Goal: Transaction & Acquisition: Purchase product/service

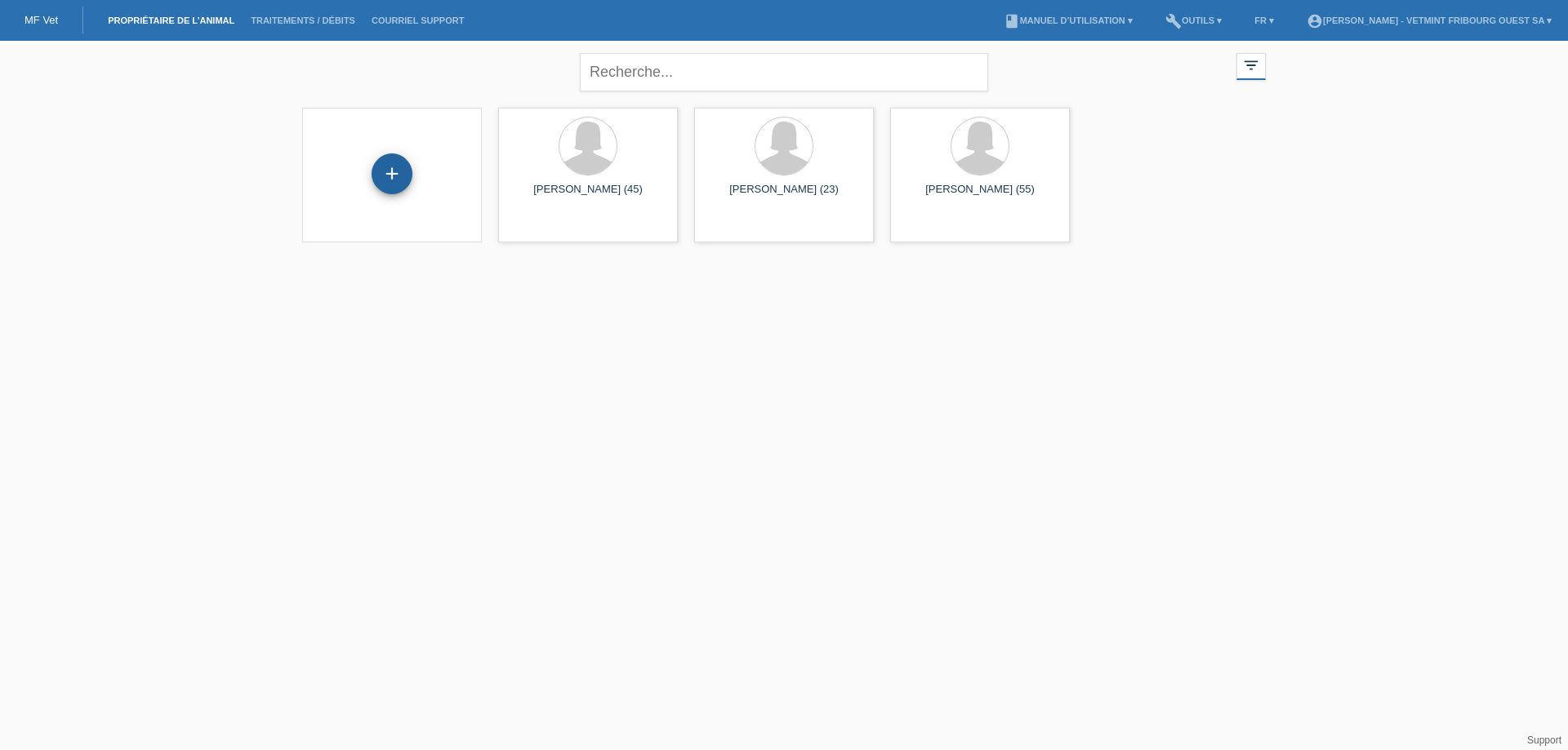
click at [396, 173] on div "+" at bounding box center [392, 174] width 41 height 41
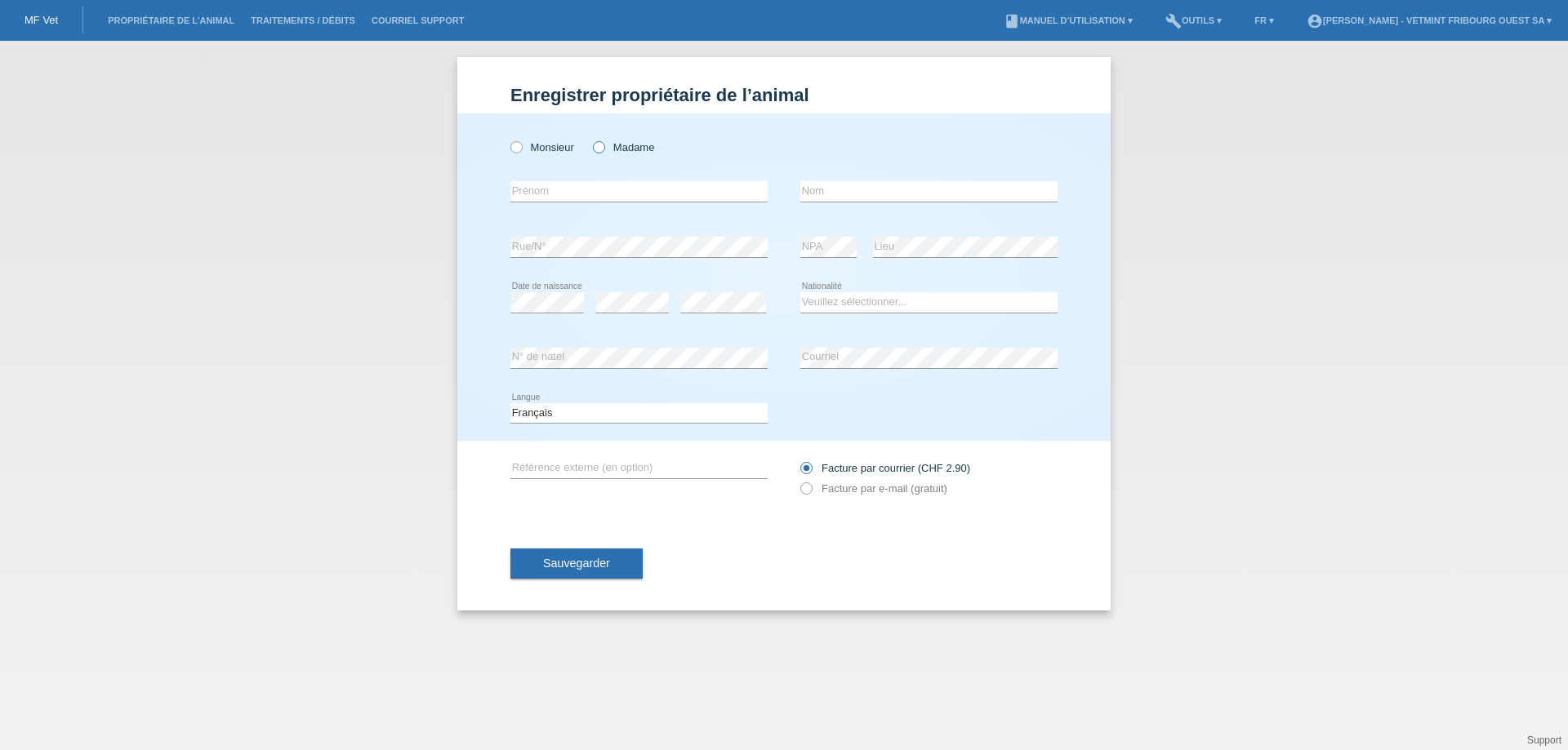
click at [611, 149] on label "Madame" at bounding box center [623, 148] width 61 height 12
click at [603, 149] on input "Madame" at bounding box center [598, 147] width 11 height 11
radio input "true"
click at [570, 189] on input "text" at bounding box center [639, 191] width 257 height 20
type input "Rouiller"
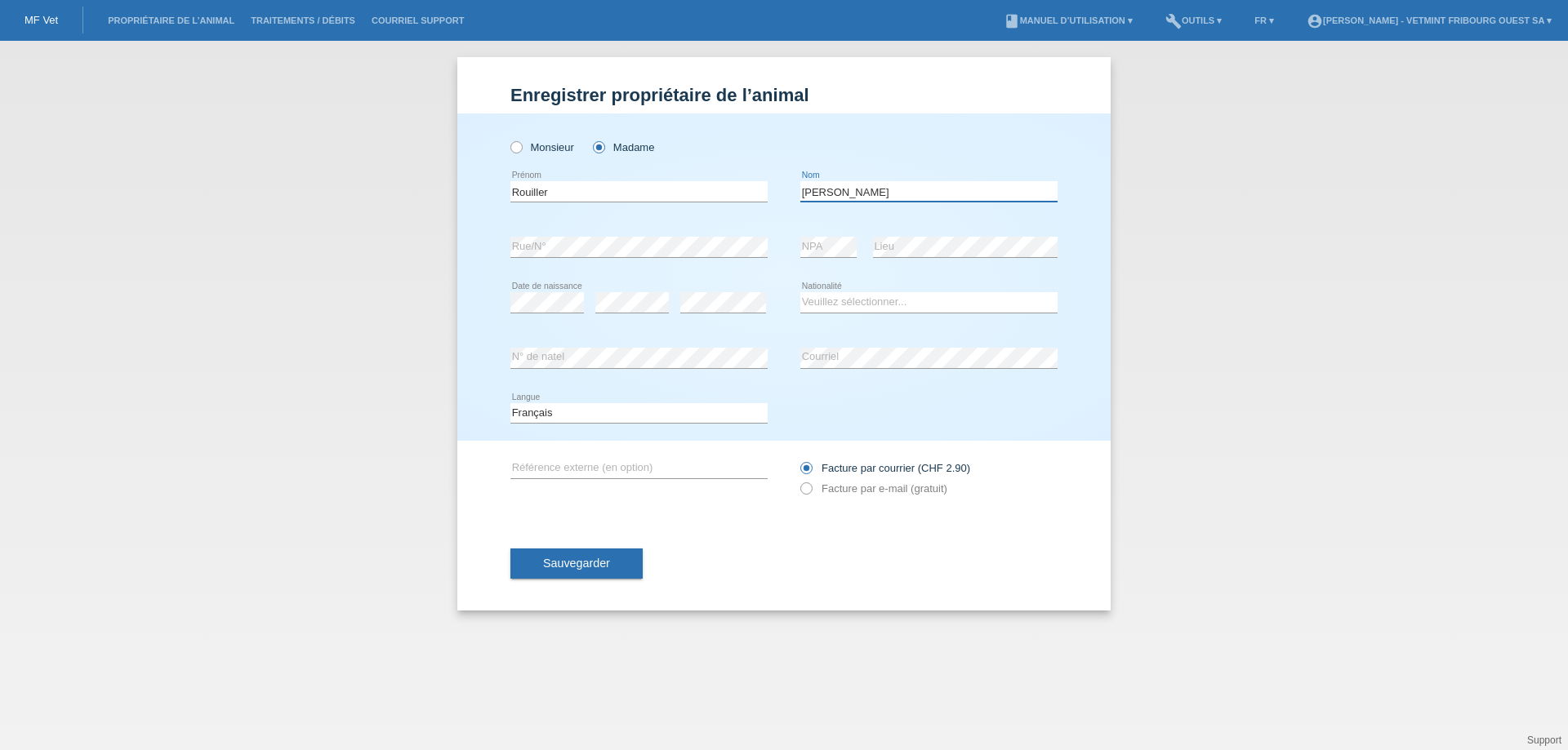
type input "Patricia"
click at [546, 423] on icon at bounding box center [639, 423] width 257 height 1
click at [934, 313] on div "Veuillez sélectionner... Suisse Allemagne Autriche Liechtenstein ------------ A…" at bounding box center [929, 303] width 257 height 56
click at [928, 305] on select "Veuillez sélectionner... Suisse Allemagne Autriche Liechtenstein ------------ A…" at bounding box center [929, 302] width 257 height 19
select select "CH"
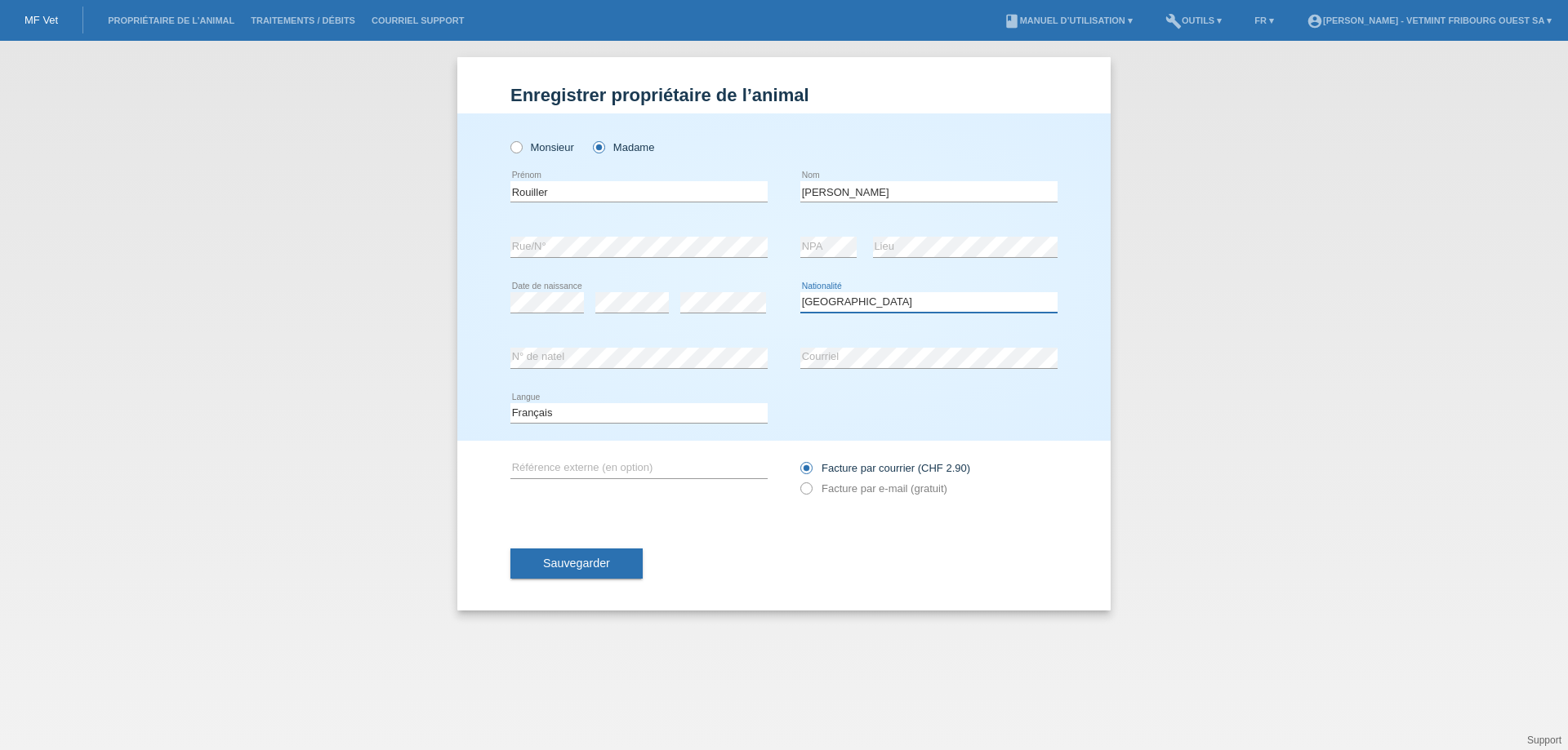
click at [801, 292] on select "Veuillez sélectionner... Suisse Allemagne Autriche Liechtenstein ------------ A…" at bounding box center [929, 302] width 257 height 19
click at [635, 372] on div "error N° de natel" at bounding box center [639, 358] width 257 height 56
click at [765, 546] on div "Sauvegarder" at bounding box center [784, 564] width 547 height 95
click at [633, 464] on input "text" at bounding box center [639, 468] width 257 height 20
click at [843, 490] on label "Facture par e-mail (gratuit)" at bounding box center [874, 489] width 147 height 12
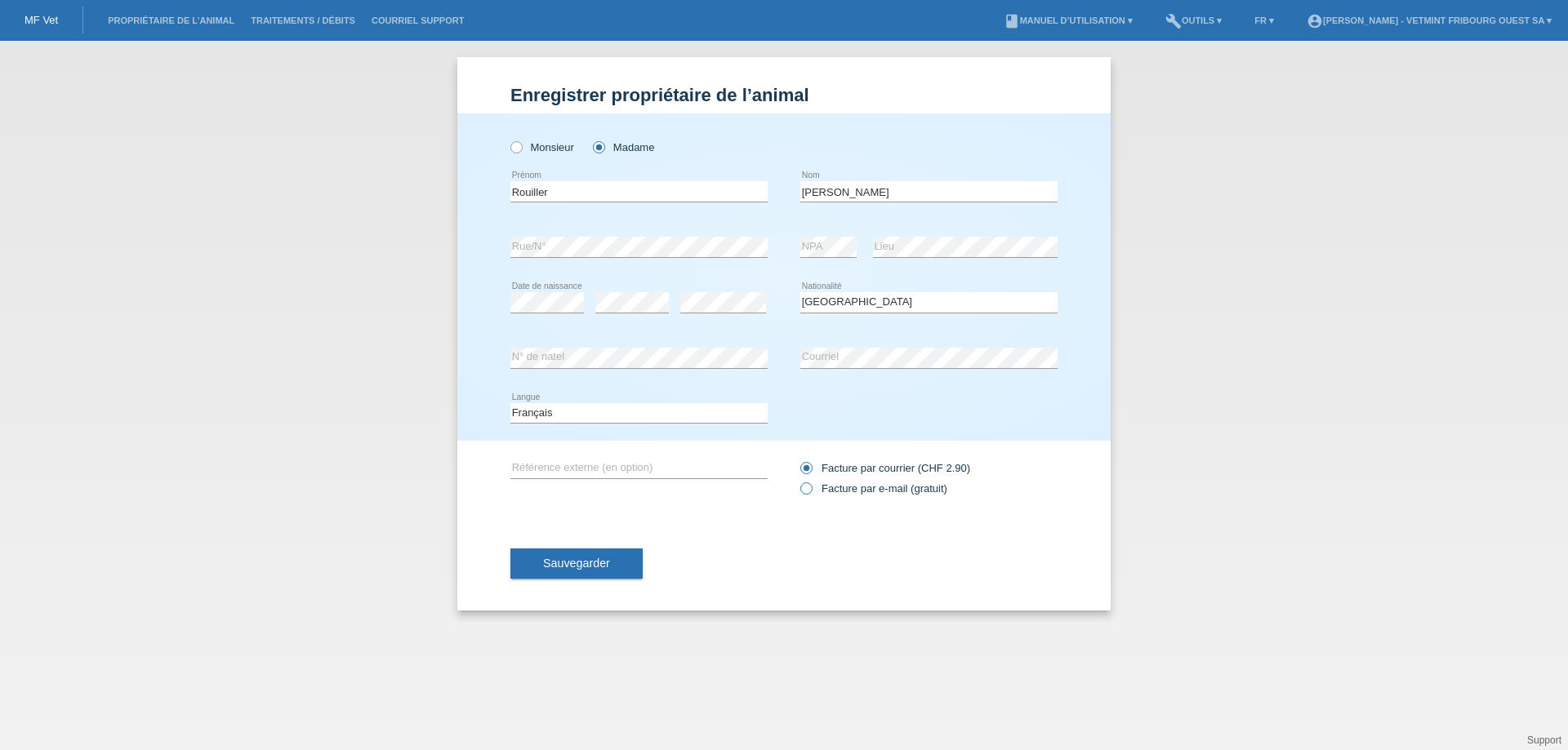
click at [811, 490] on input "Facture par e-mail (gratuit)" at bounding box center [806, 492] width 11 height 20
radio input "true"
click at [854, 472] on label "Facture par courrier (CHF 2.90)" at bounding box center [886, 468] width 170 height 12
click at [811, 472] on input "Facture par courrier (CHF 2.90)" at bounding box center [806, 472] width 11 height 20
radio input "true"
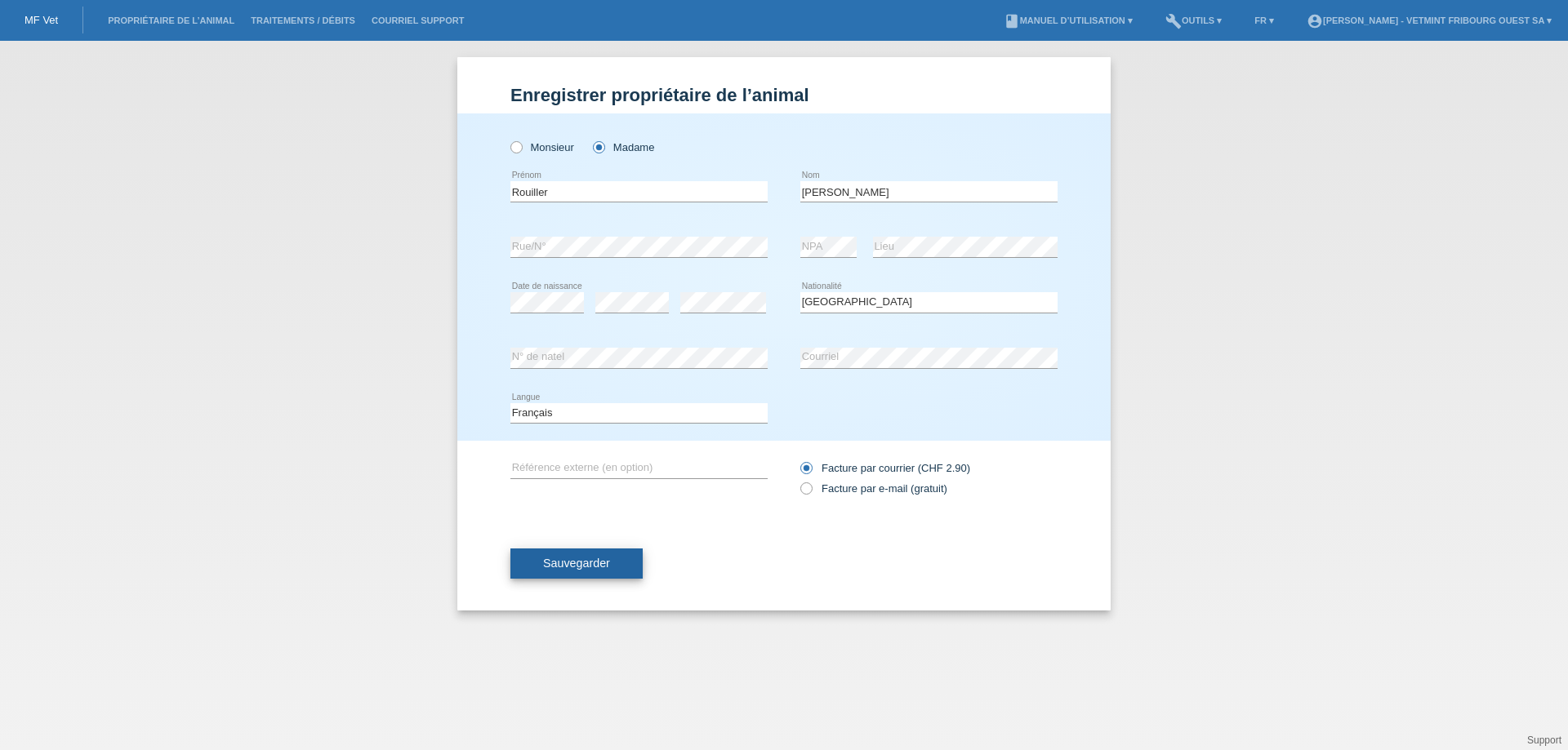
click at [620, 564] on button "Sauvegarder" at bounding box center [576, 564] width 132 height 31
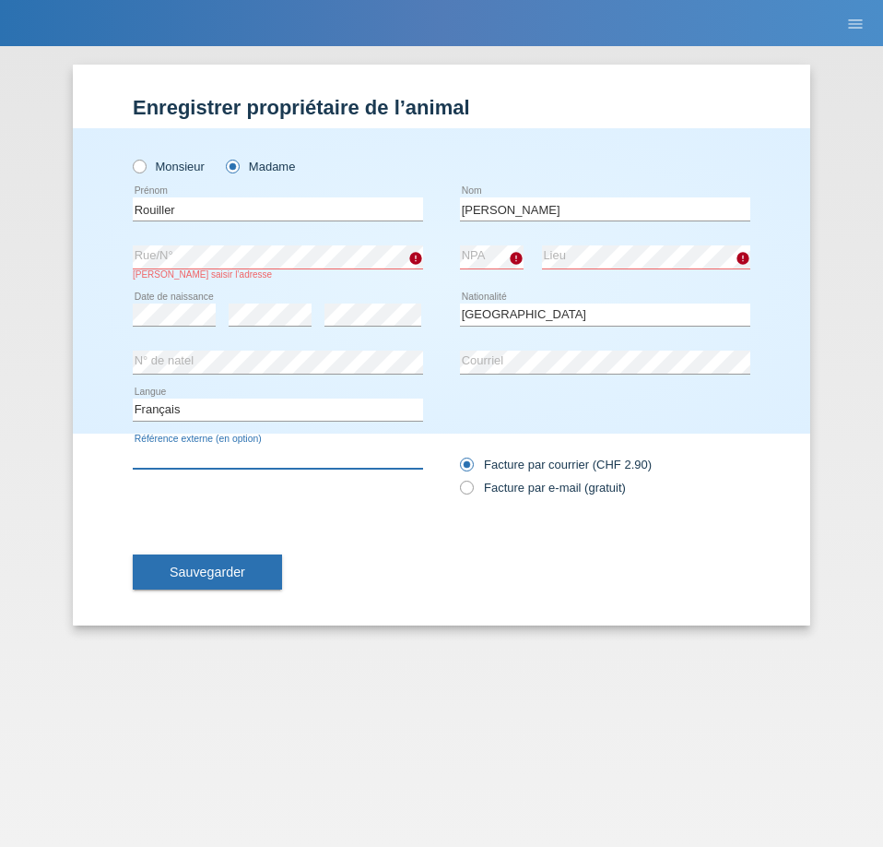
click at [363, 454] on input "text" at bounding box center [278, 456] width 290 height 23
click at [156, 573] on button "Sauvegarder" at bounding box center [207, 571] width 149 height 35
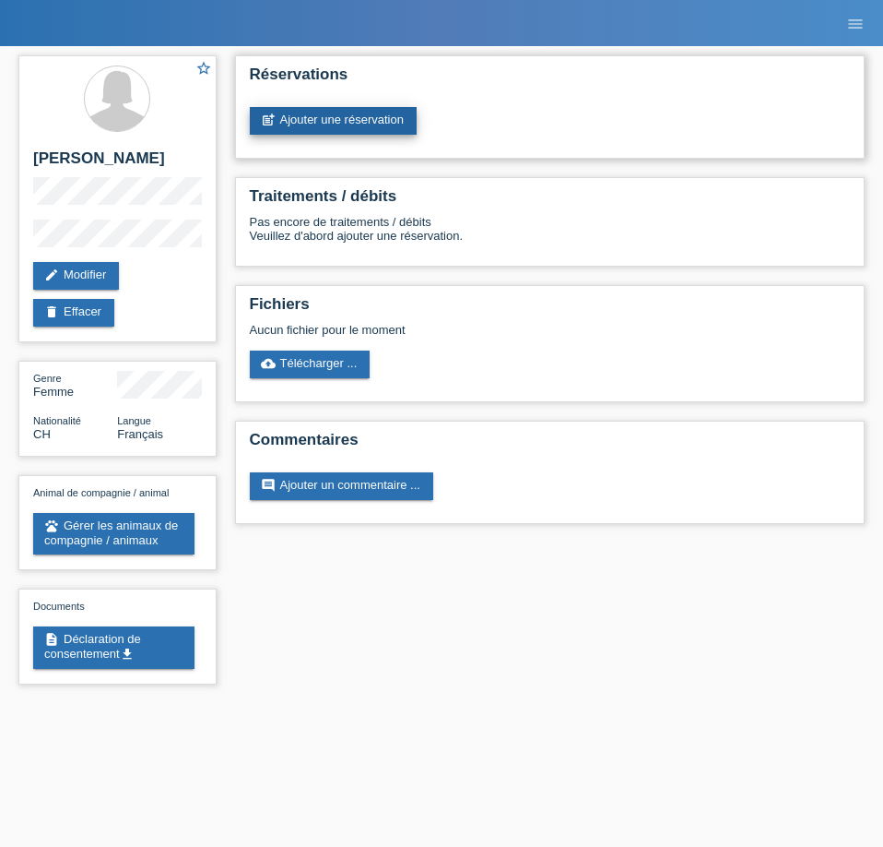
click at [304, 119] on link "post_add Ajouter une réservation" at bounding box center [333, 121] width 167 height 28
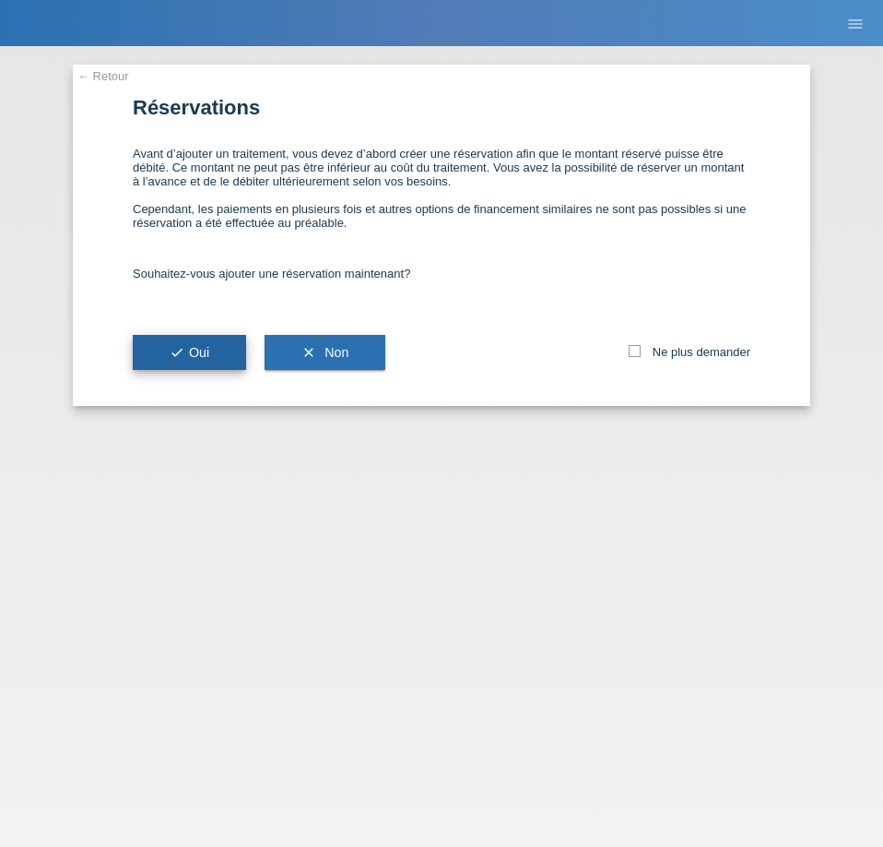
click at [207, 351] on span "check Oui" at bounding box center [190, 352] width 40 height 15
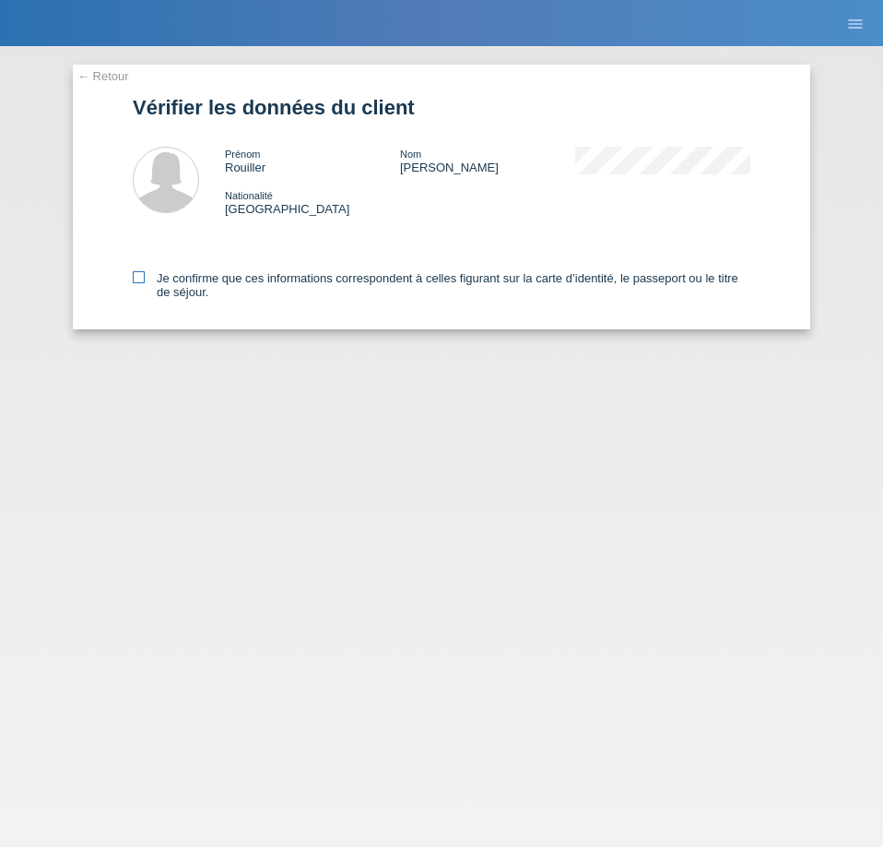
click at [136, 281] on icon at bounding box center [139, 277] width 12 height 12
click at [136, 281] on input "Je confirme que ces informations correspondent à celles figurant sur la carte d…" at bounding box center [139, 277] width 12 height 12
checkbox input "true"
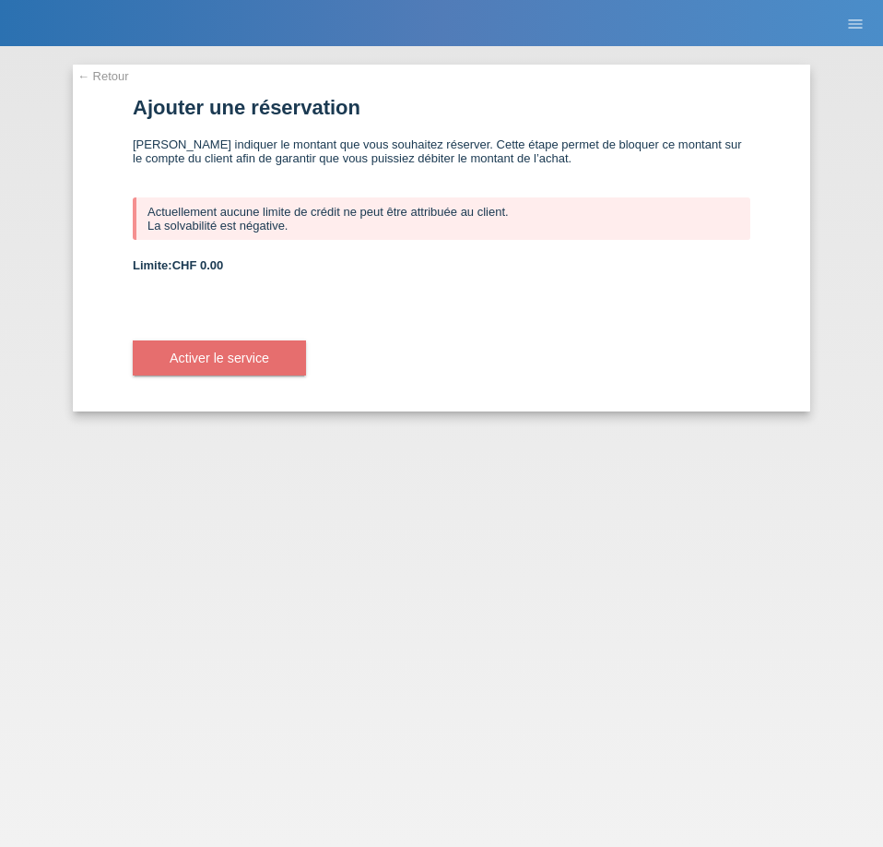
click at [207, 263] on span "CHF 0.00" at bounding box center [198, 265] width 52 height 14
click at [272, 360] on button "Activer le service" at bounding box center [219, 357] width 173 height 35
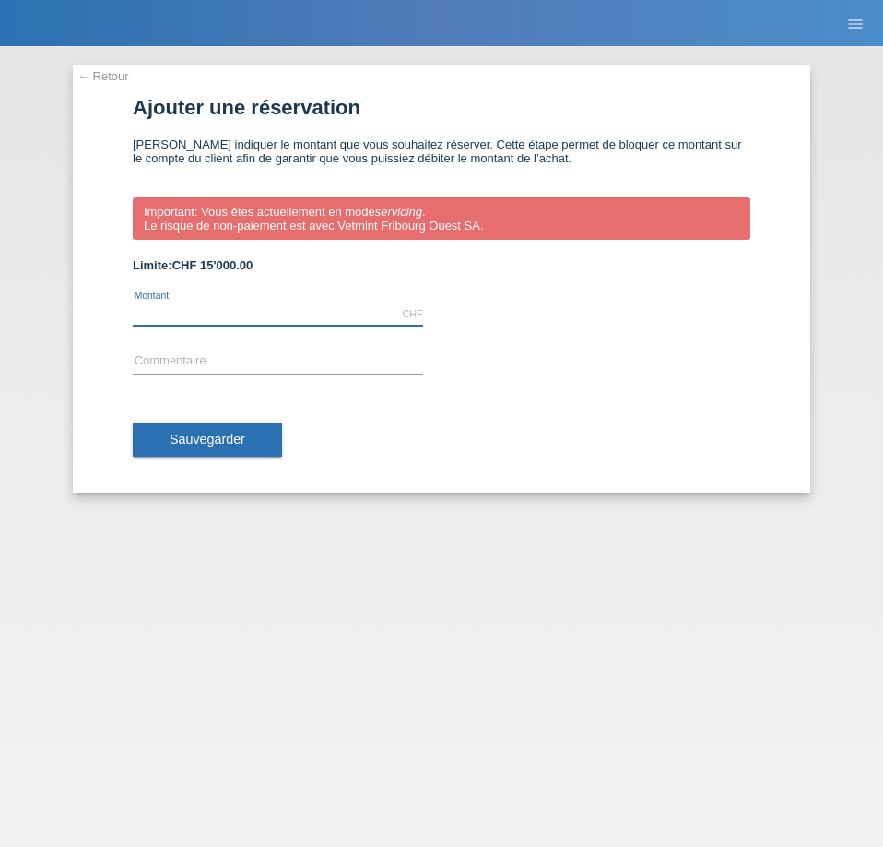
click at [360, 305] on input "text" at bounding box center [278, 313] width 290 height 23
type input "700.00"
click at [351, 362] on input "text" at bounding box center [278, 361] width 290 height 23
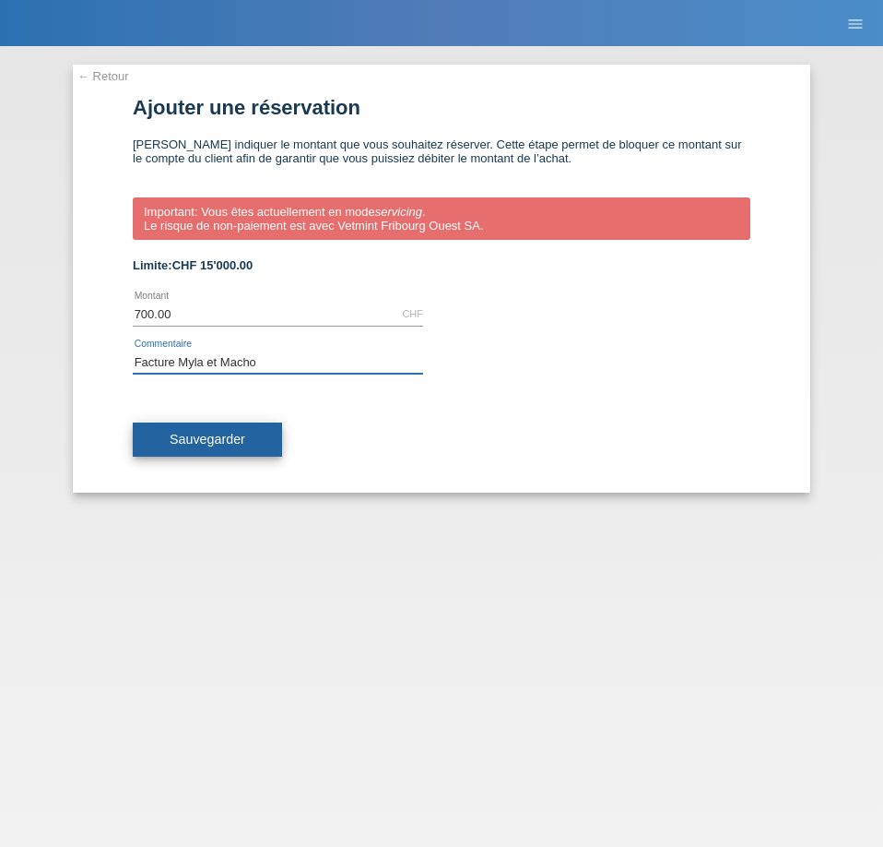
type input "Facture Myla et Macho"
click at [260, 429] on button "Sauvegarder" at bounding box center [207, 439] width 149 height 35
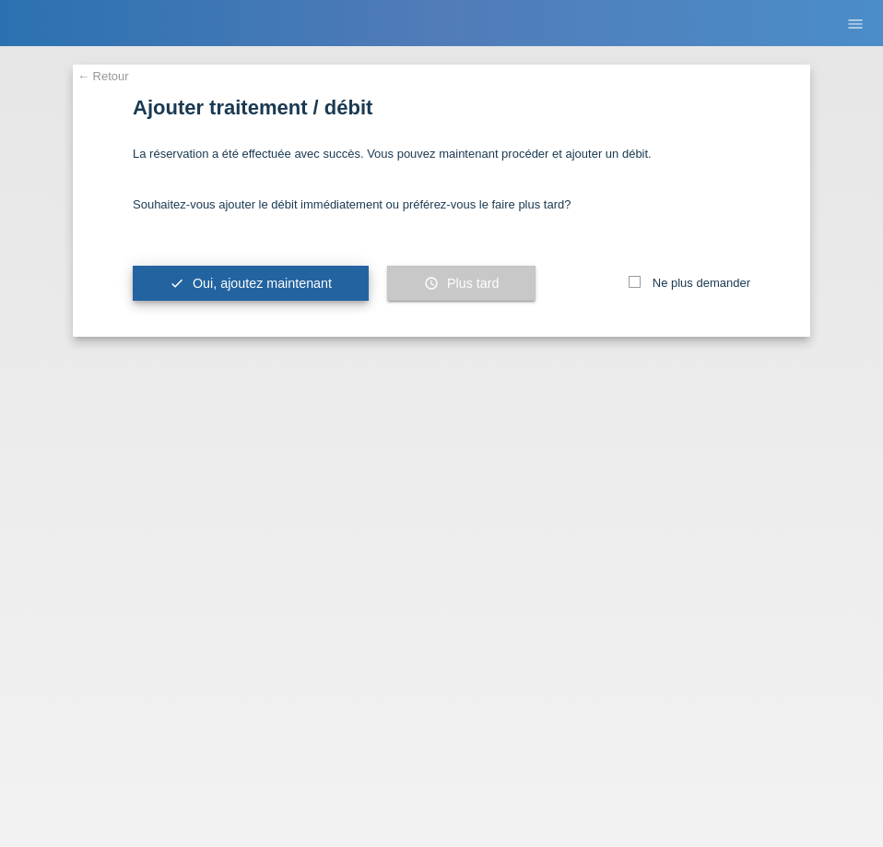
click at [271, 286] on span "Oui, ajoutez maintenant" at bounding box center [262, 283] width 139 height 15
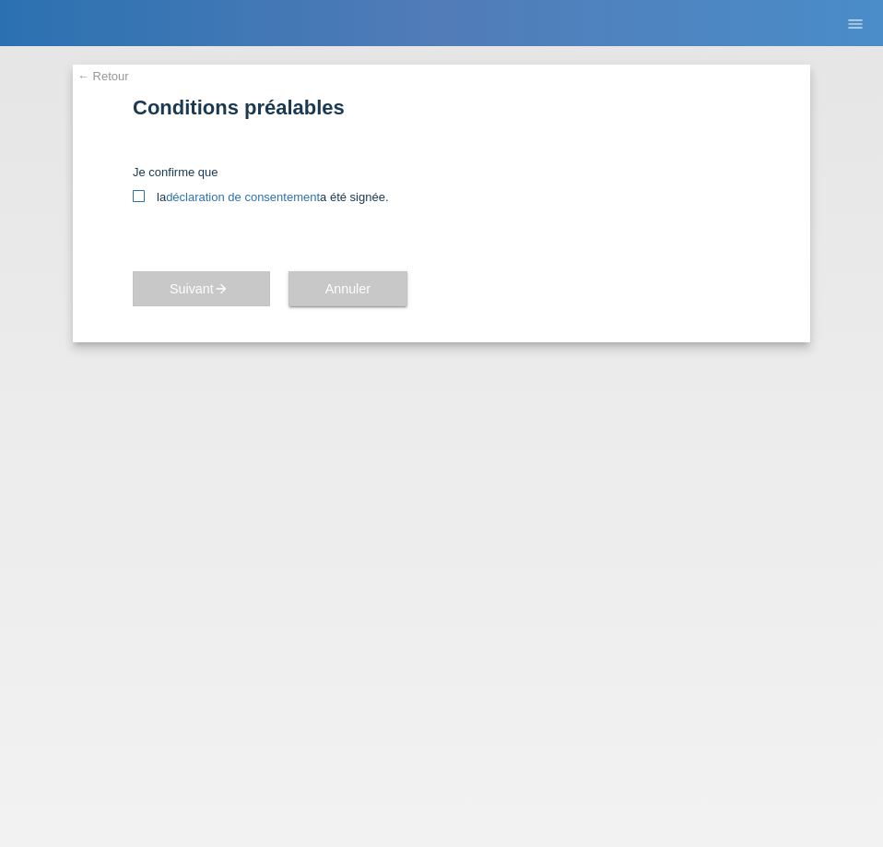
click at [142, 194] on icon at bounding box center [139, 196] width 12 height 12
click at [142, 194] on input "la déclaration de consentement a été signée." at bounding box center [139, 196] width 12 height 12
checkbox input "true"
click at [227, 199] on link "déclaration de consentement" at bounding box center [243, 197] width 154 height 14
click at [203, 293] on span "Suivant arrow_forward" at bounding box center [202, 288] width 64 height 15
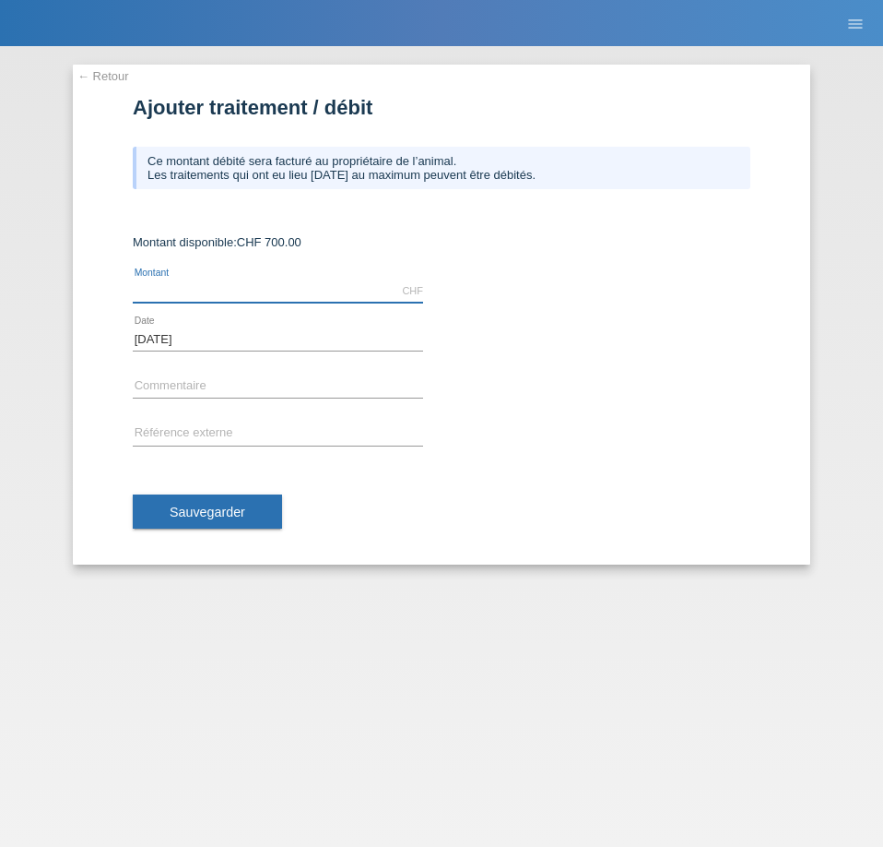
click at [290, 297] on input "text" at bounding box center [278, 290] width 290 height 23
click at [82, 72] on link "← Retour" at bounding box center [103, 76] width 52 height 14
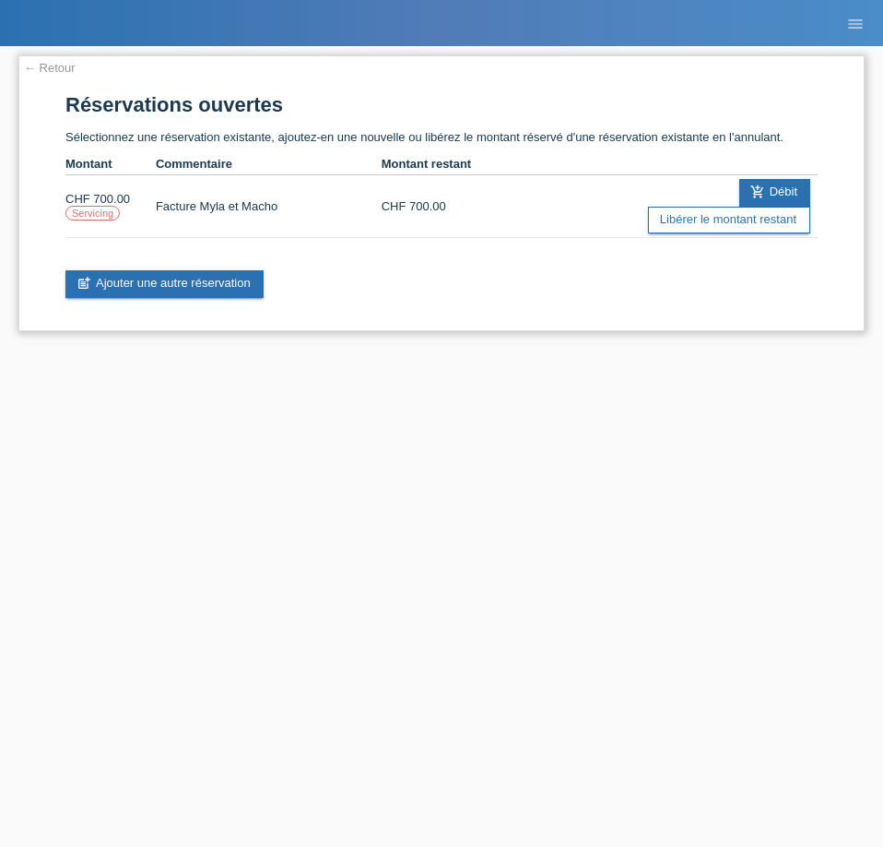
click at [82, 207] on label "Servicing" at bounding box center [92, 213] width 54 height 15
click at [421, 199] on td "CHF 700.00" at bounding box center [427, 206] width 90 height 63
click at [776, 186] on link "add_shopping_cart Débit" at bounding box center [775, 193] width 71 height 28
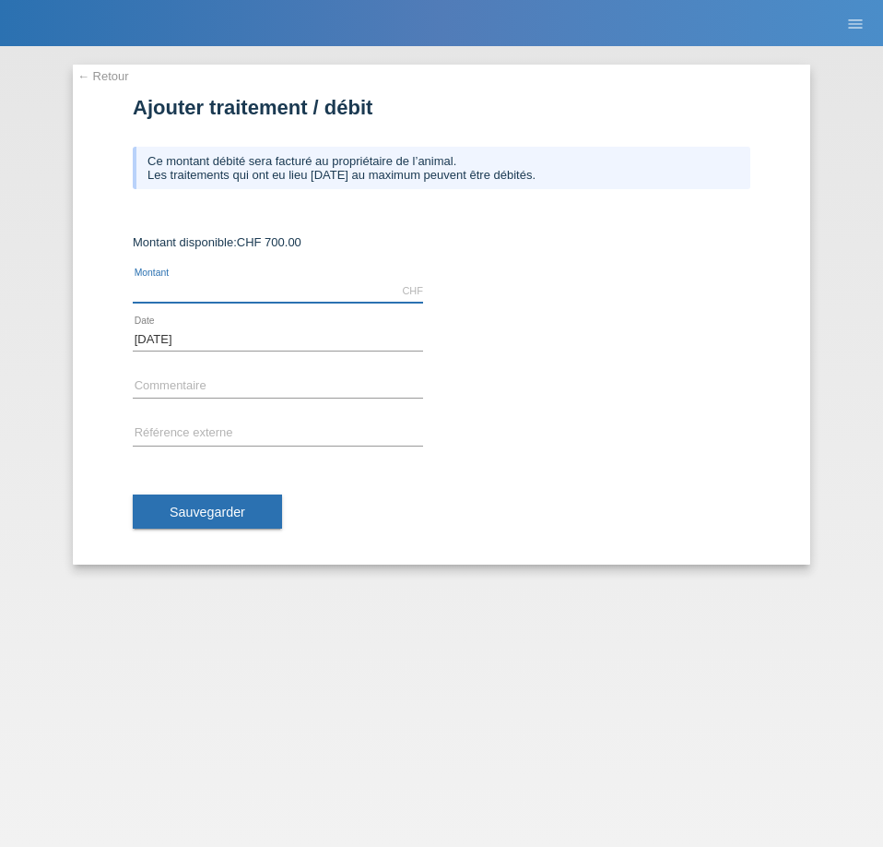
click at [230, 296] on input "text" at bounding box center [278, 290] width 290 height 23
click at [108, 75] on link "← Retour" at bounding box center [103, 76] width 52 height 14
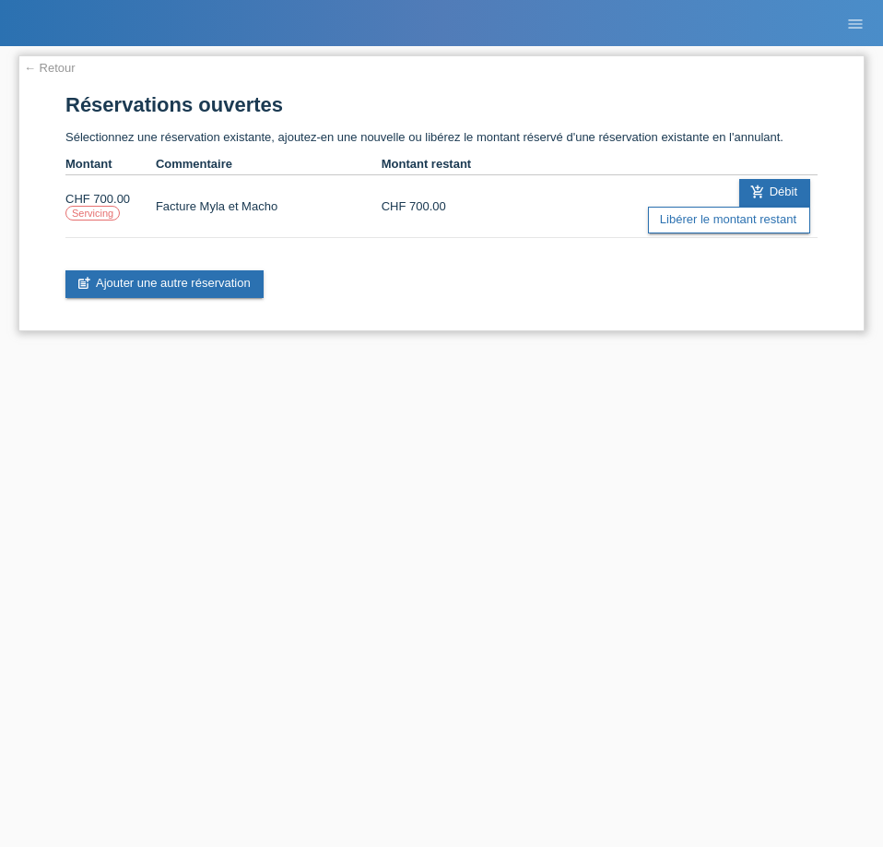
click at [50, 67] on link "← Retour" at bounding box center [50, 68] width 52 height 14
click at [39, 62] on link "← Retour" at bounding box center [50, 68] width 52 height 14
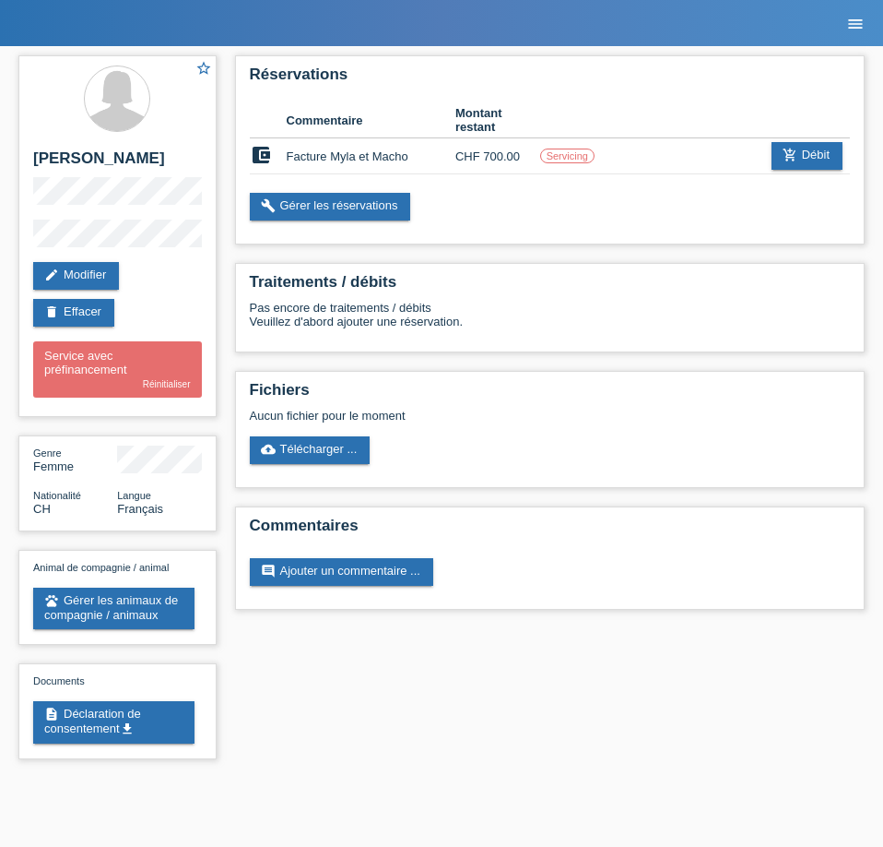
click at [851, 24] on icon "menu" at bounding box center [856, 24] width 18 height 18
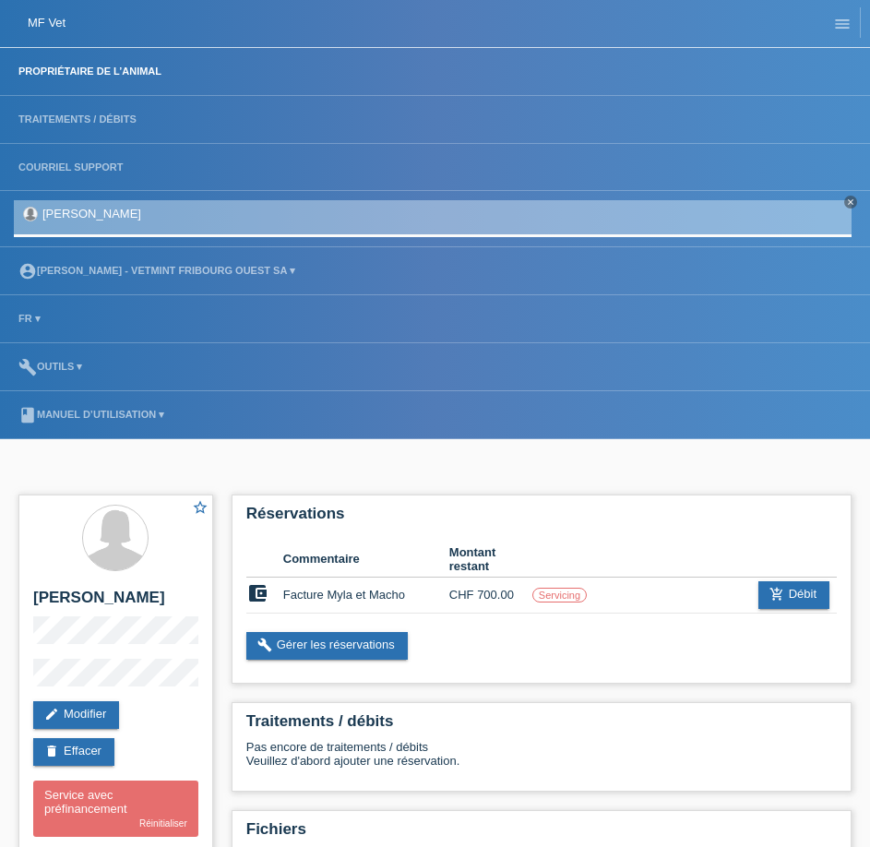
click at [114, 74] on link "Propriétaire de l’animal" at bounding box center [89, 70] width 161 height 11
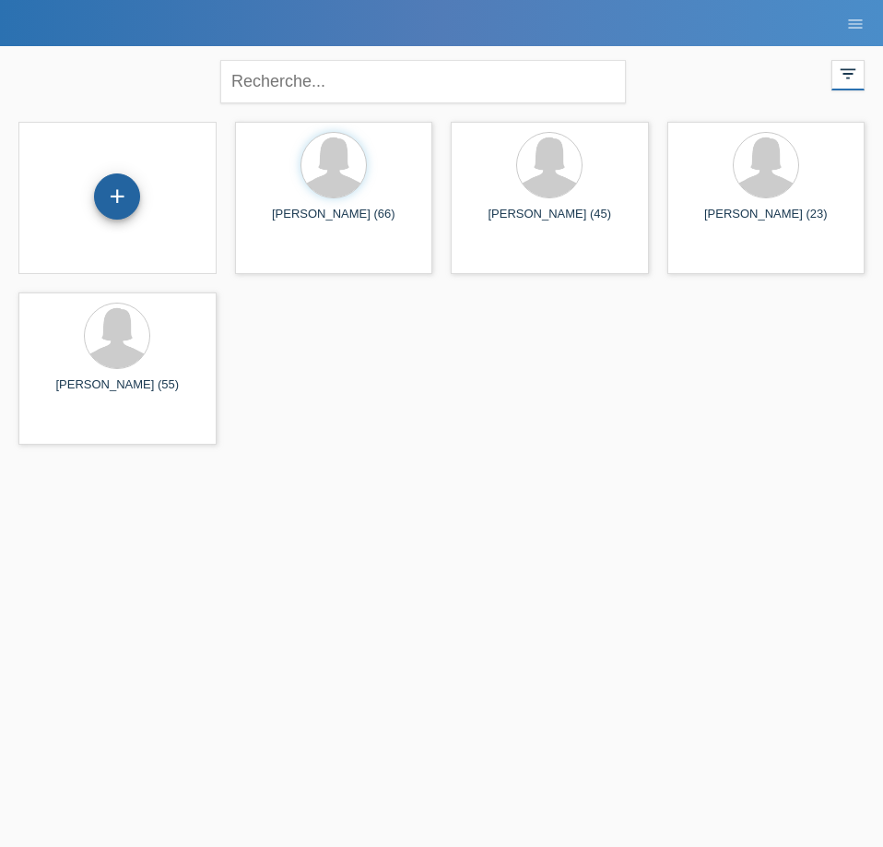
click at [128, 183] on div "+" at bounding box center [117, 196] width 46 height 46
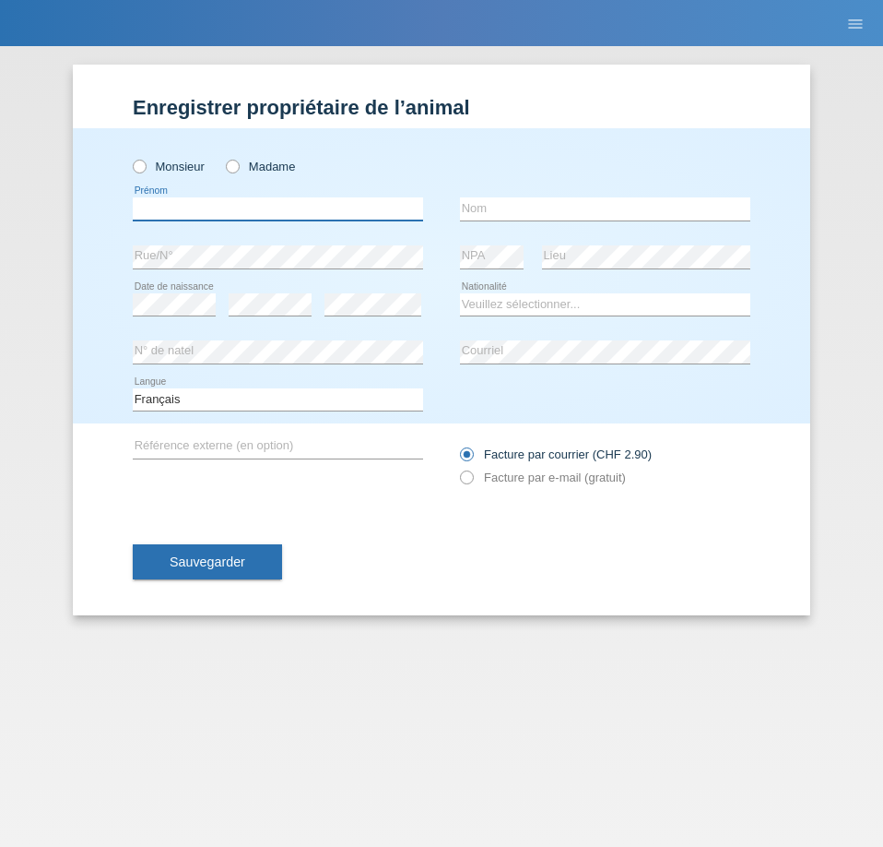
click at [249, 211] on input "text" at bounding box center [278, 208] width 290 height 23
click at [245, 165] on label "Madame" at bounding box center [260, 167] width 69 height 14
click at [238, 165] on input "Madame" at bounding box center [232, 166] width 12 height 12
radio input "true"
click at [354, 209] on input "text" at bounding box center [278, 208] width 290 height 23
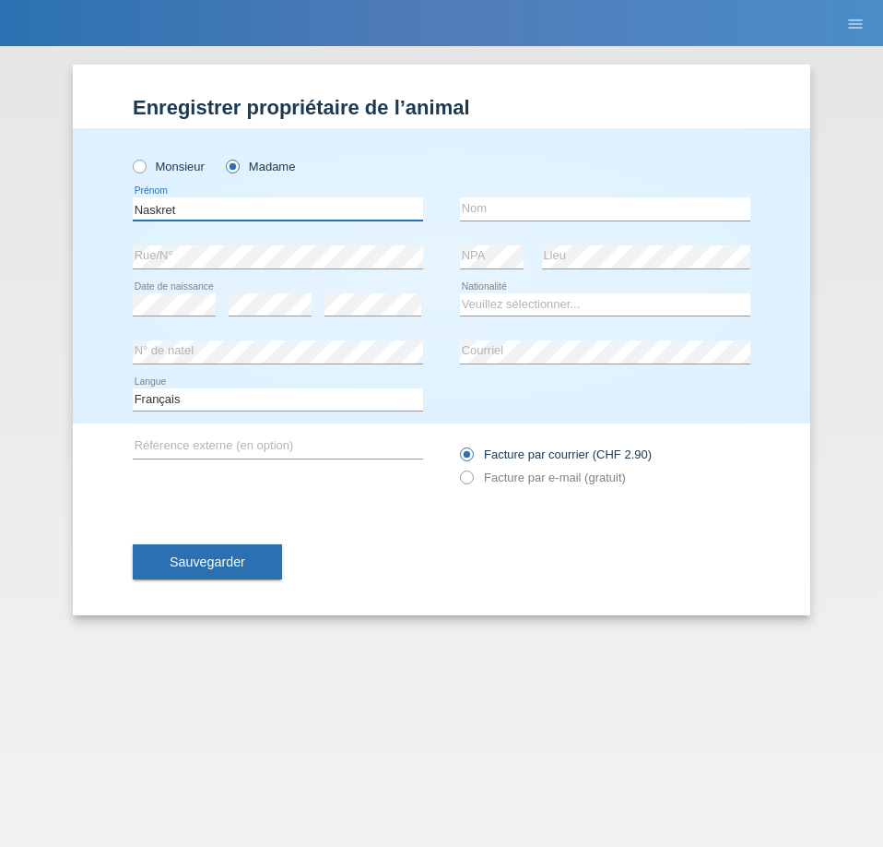
type input "Naskret"
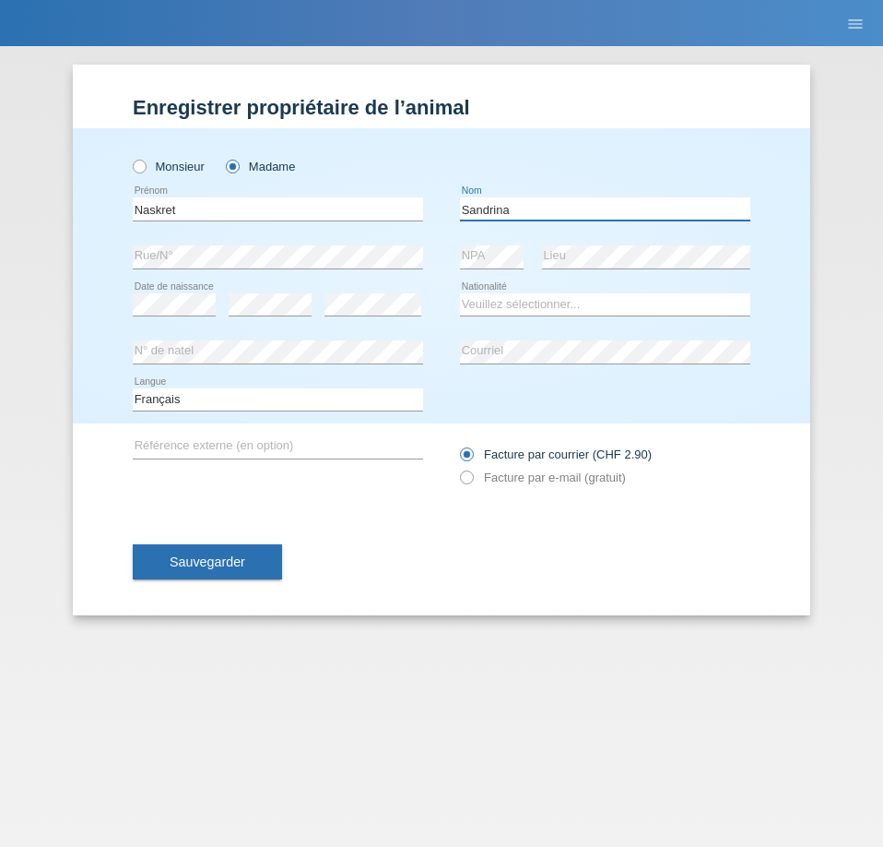
type input "Sandrina"
click at [539, 307] on select "Veuillez sélectionner... Suisse Allemagne Autriche Liechtenstein ------------ A…" at bounding box center [605, 304] width 290 height 22
select select "CH"
click at [460, 293] on select "Veuillez sélectionner... Suisse Allemagne Autriche Liechtenstein ------------ A…" at bounding box center [605, 304] width 290 height 22
click at [627, 650] on div "Enregistrer propriétaire de l’animal Enregistrer propriétaire de l’animal Enreg…" at bounding box center [441, 446] width 883 height 800
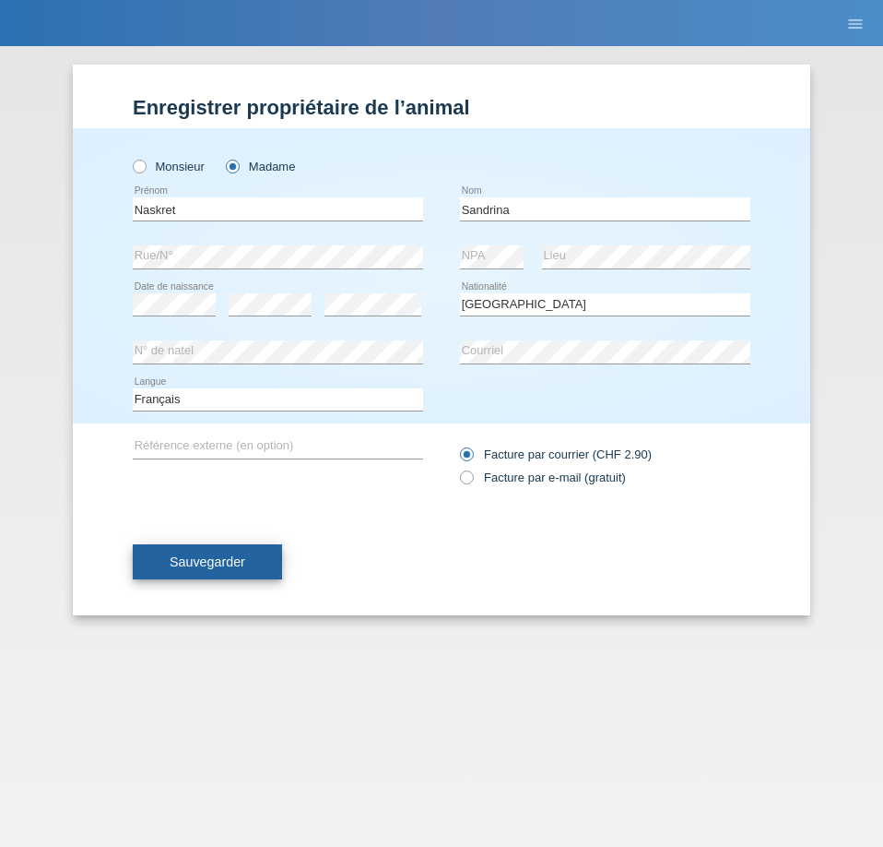
click at [231, 566] on span "Sauvegarder" at bounding box center [208, 561] width 76 height 15
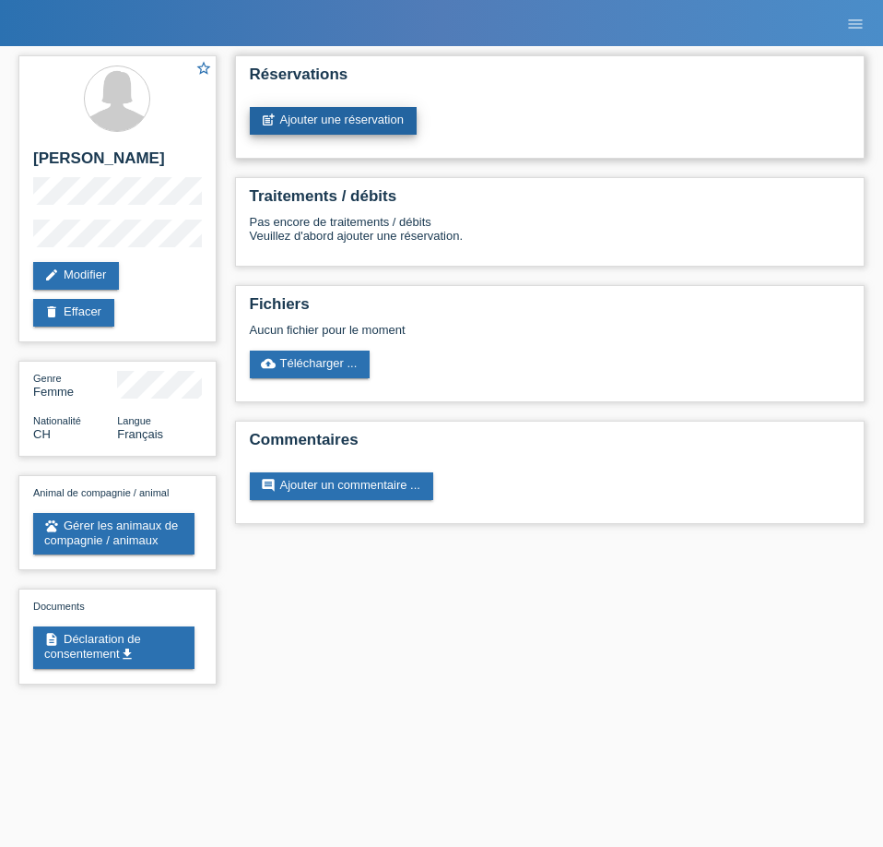
click at [327, 112] on link "post_add Ajouter une réservation" at bounding box center [333, 121] width 167 height 28
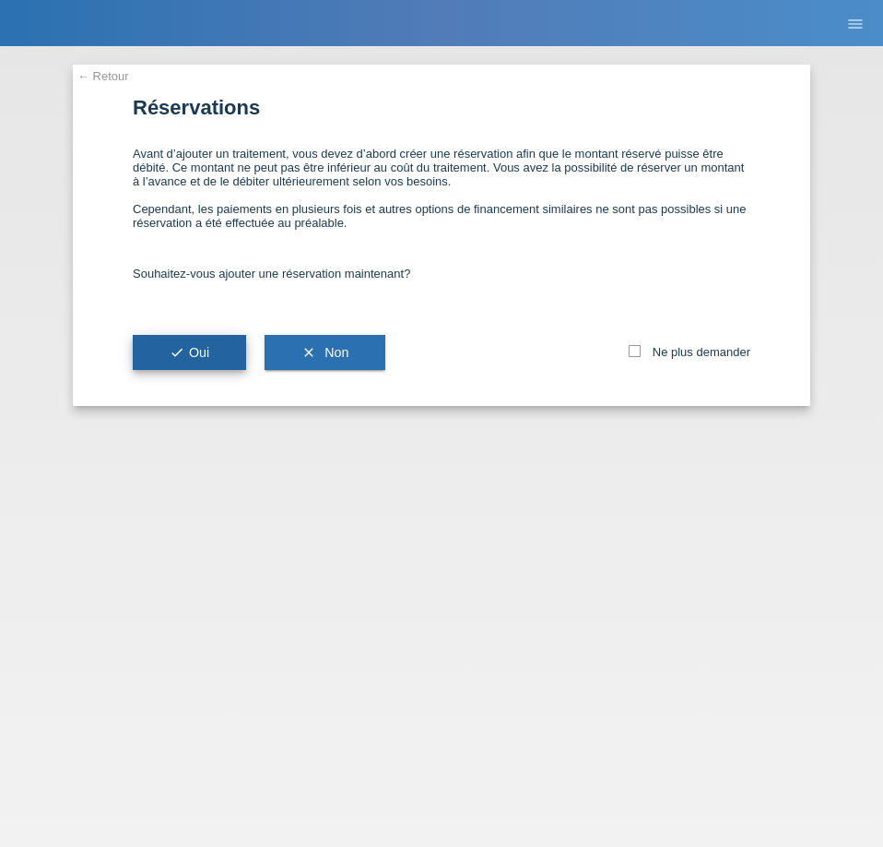
click at [175, 346] on icon "check" at bounding box center [177, 352] width 15 height 15
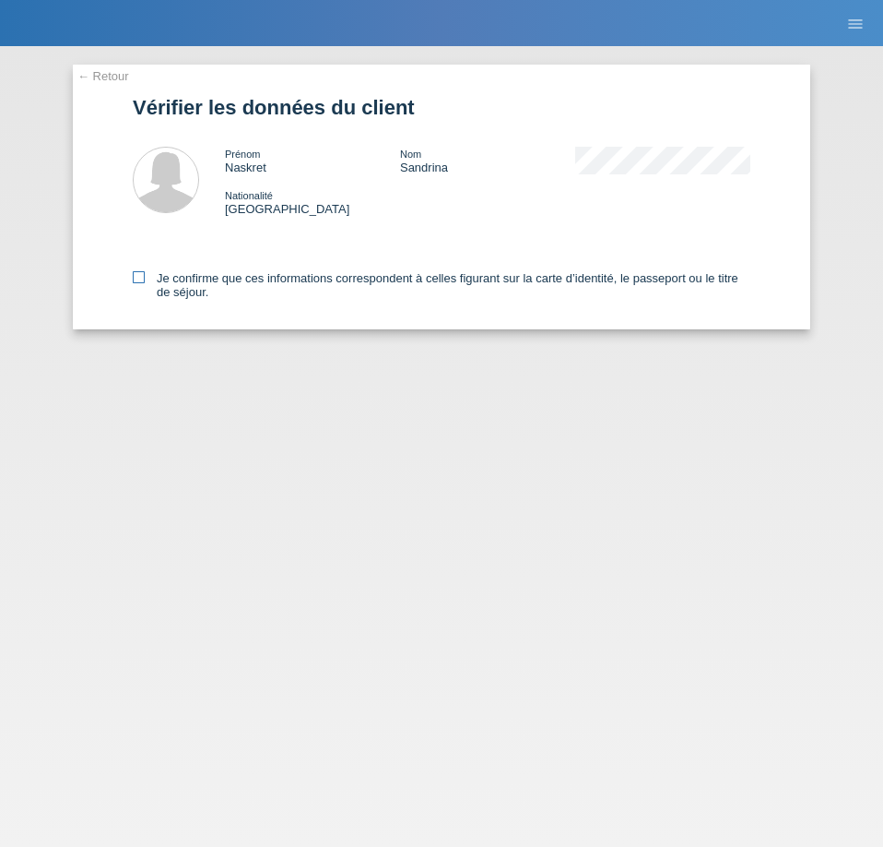
click at [211, 286] on label "Je confirme que ces informations correspondent à celles figurant sur la carte d…" at bounding box center [442, 285] width 618 height 28
click at [145, 283] on input "Je confirme que ces informations correspondent à celles figurant sur la carte d…" at bounding box center [139, 277] width 12 height 12
checkbox input "true"
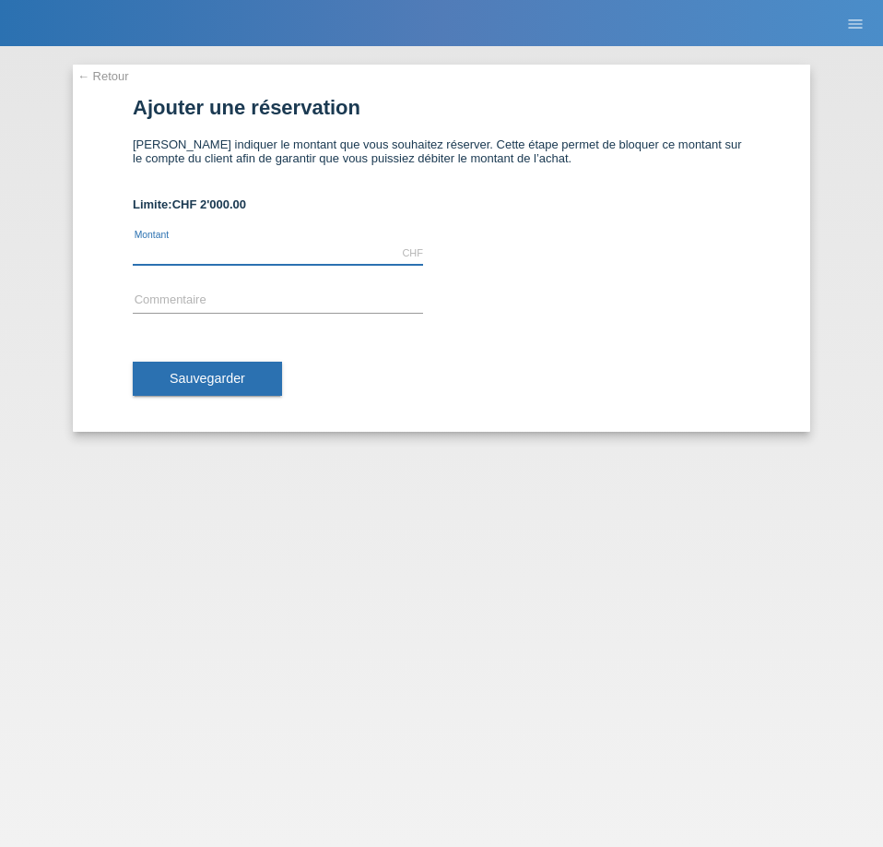
click at [204, 249] on input "text" at bounding box center [278, 253] width 290 height 23
type input "2300.00"
click at [242, 293] on input "text" at bounding box center [278, 301] width 290 height 23
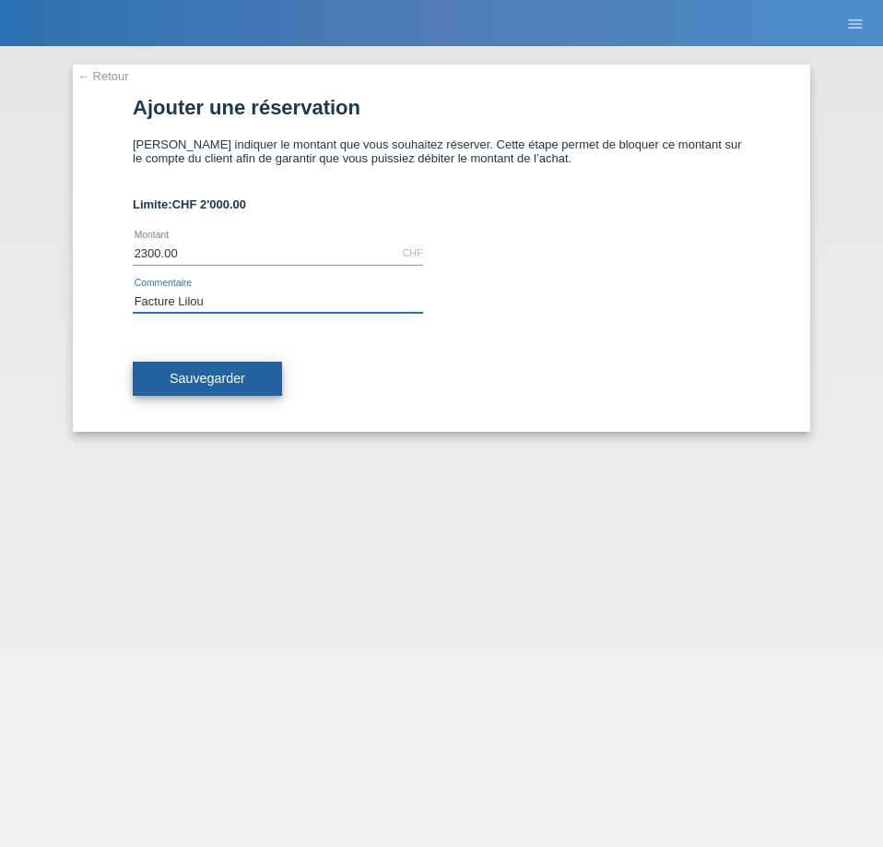
type input "Facture Lilou"
click at [203, 383] on span "Sauvegarder" at bounding box center [208, 378] width 76 height 15
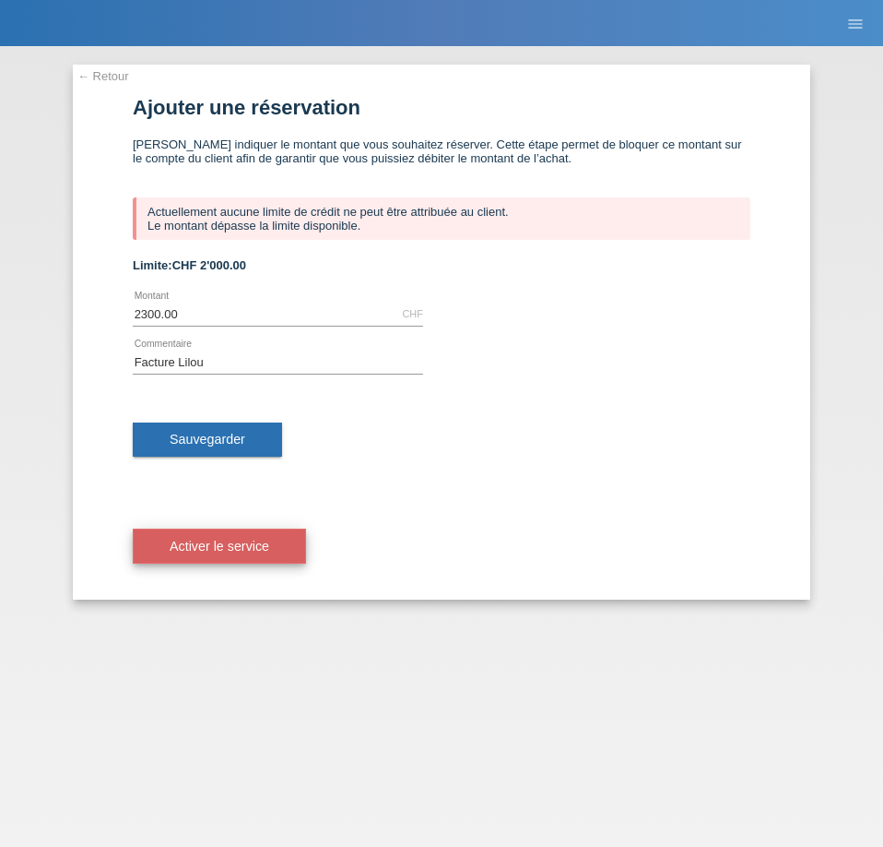
click at [262, 538] on button "Activer le service" at bounding box center [219, 545] width 173 height 35
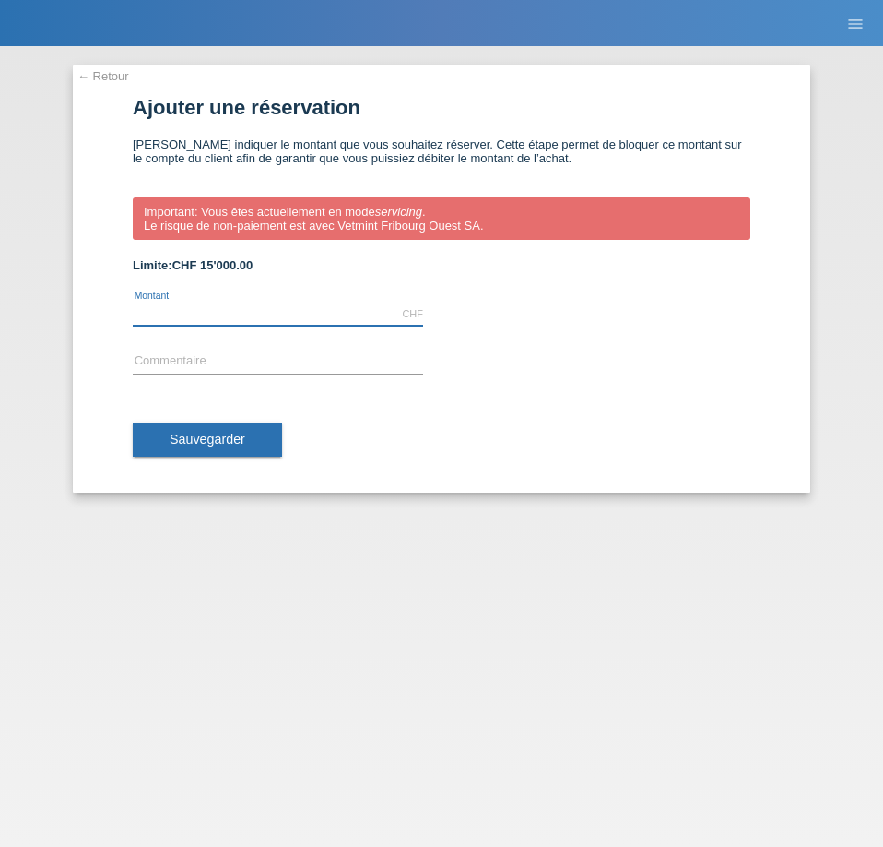
click at [253, 316] on input "text" at bounding box center [278, 313] width 290 height 23
type input "2300.00"
click at [159, 354] on input "text" at bounding box center [278, 361] width 290 height 23
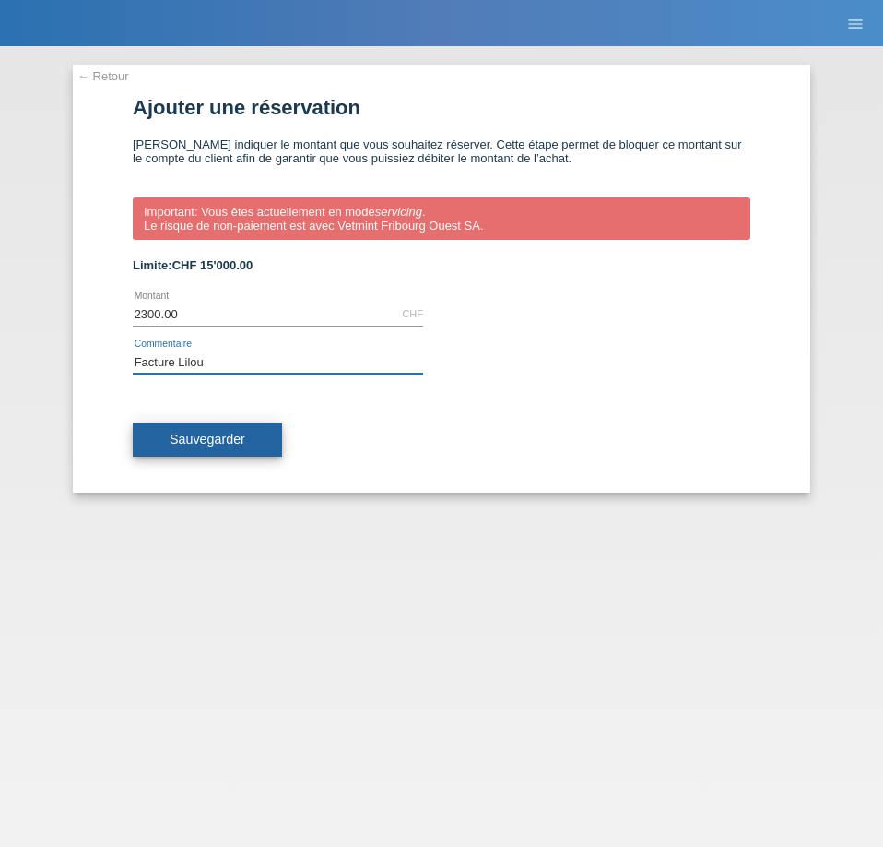
type input "Facture Lilou"
click at [222, 433] on span "Sauvegarder" at bounding box center [208, 439] width 76 height 15
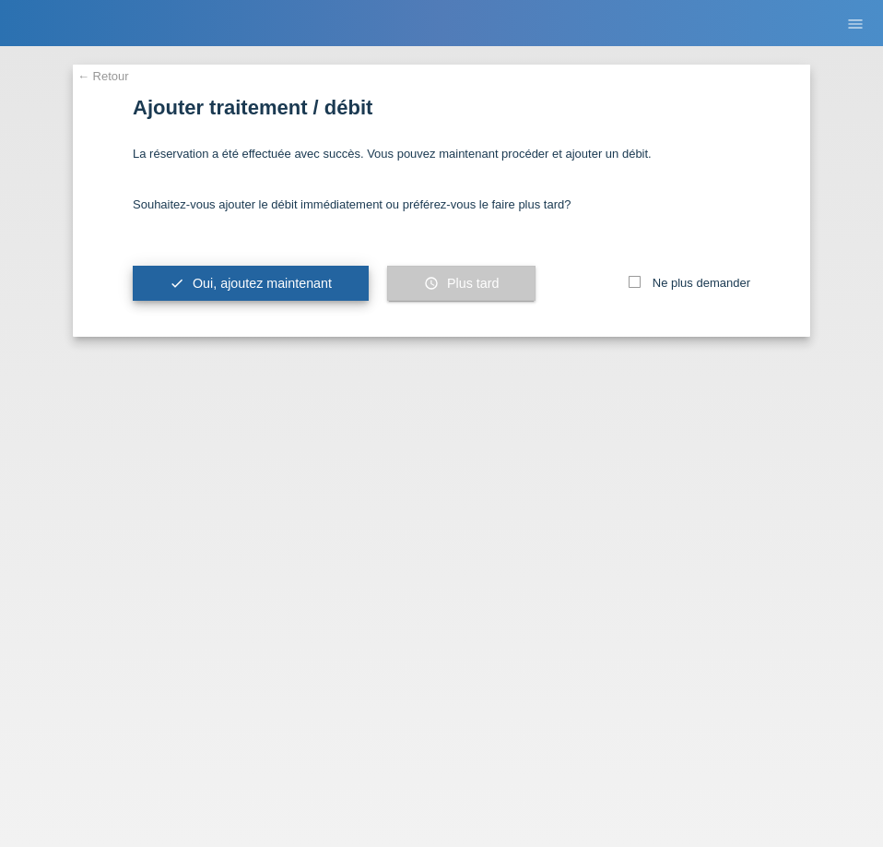
click at [277, 281] on span "Oui, ajoutez maintenant" at bounding box center [262, 283] width 139 height 15
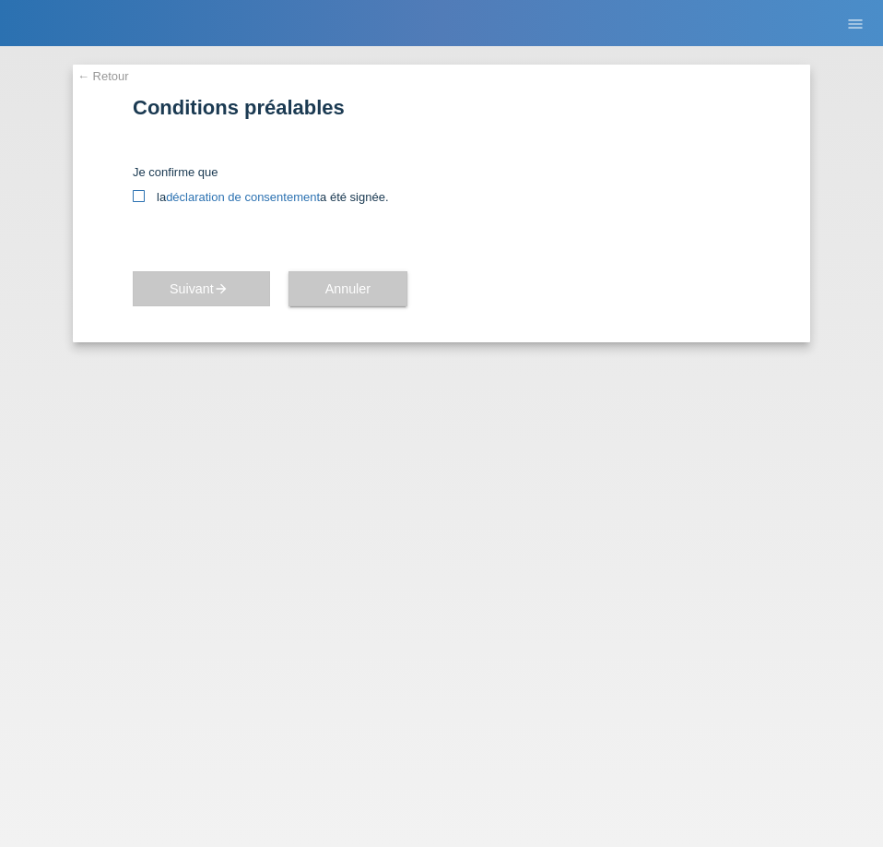
click at [140, 193] on icon at bounding box center [139, 196] width 12 height 12
click at [140, 193] on input "la déclaration de consentement a été signée." at bounding box center [139, 196] width 12 height 12
checkbox input "true"
click at [207, 200] on link "déclaration de consentement" at bounding box center [243, 197] width 154 height 14
click at [178, 302] on button "Suivant arrow_forward" at bounding box center [201, 288] width 137 height 35
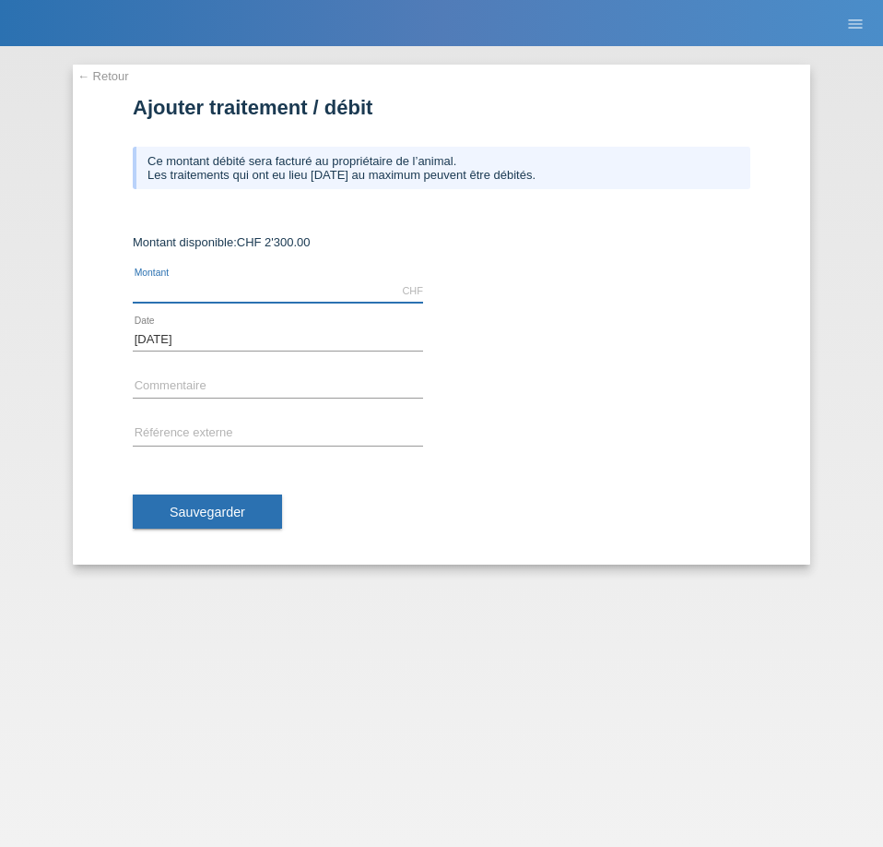
click at [254, 289] on input "text" at bounding box center [278, 290] width 290 height 23
click at [219, 294] on input "text" at bounding box center [278, 290] width 290 height 23
type input "2206.30"
click at [167, 388] on input "text" at bounding box center [278, 386] width 290 height 23
click at [261, 385] on input "text" at bounding box center [278, 386] width 290 height 23
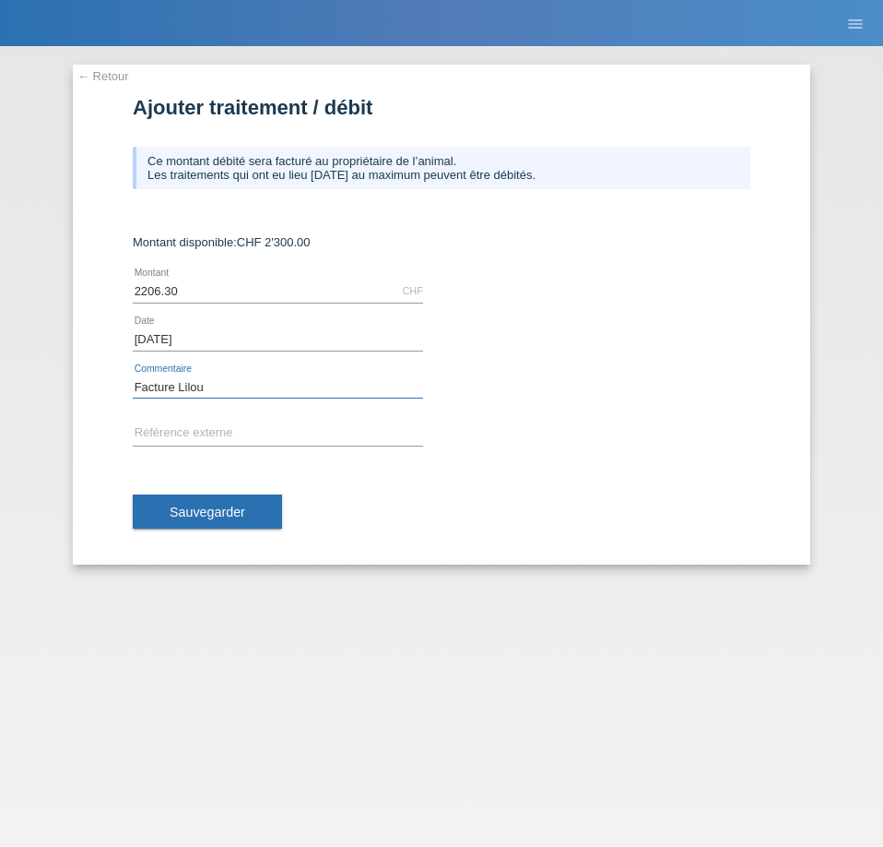
type input "Facture Lilou"
click at [237, 432] on input "text" at bounding box center [278, 433] width 290 height 23
click at [176, 515] on span "Sauvegarder" at bounding box center [208, 511] width 76 height 15
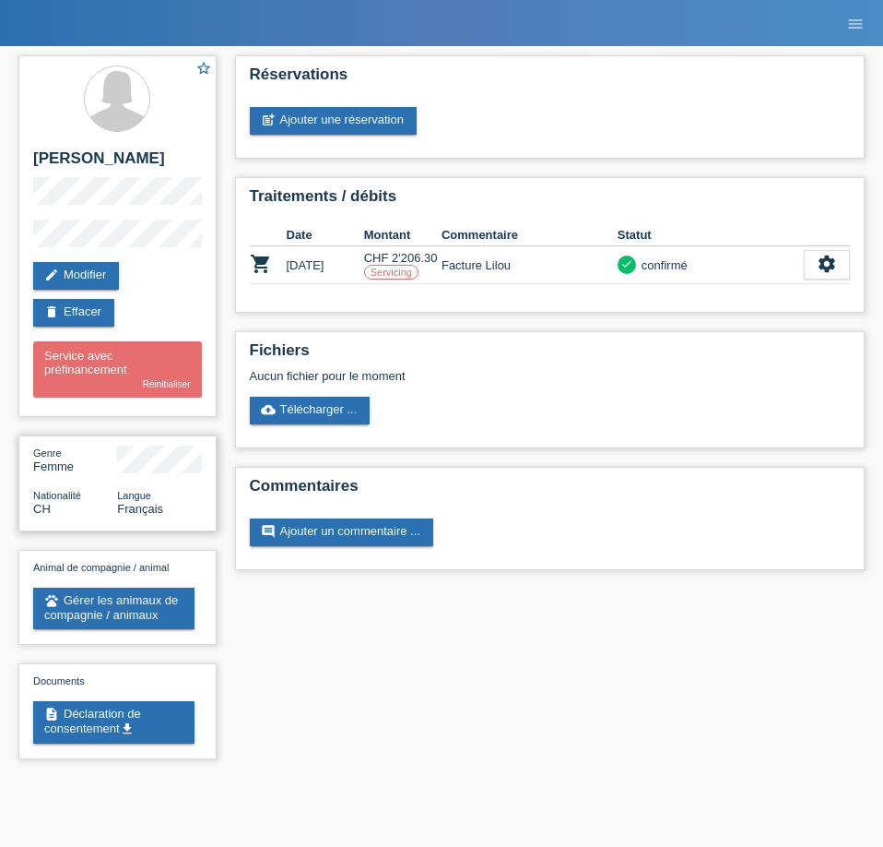
click at [132, 517] on div "Genre Femme Nationalité CH Langue Français" at bounding box center [117, 483] width 198 height 96
click at [95, 272] on link "edit Modifier" at bounding box center [76, 276] width 86 height 28
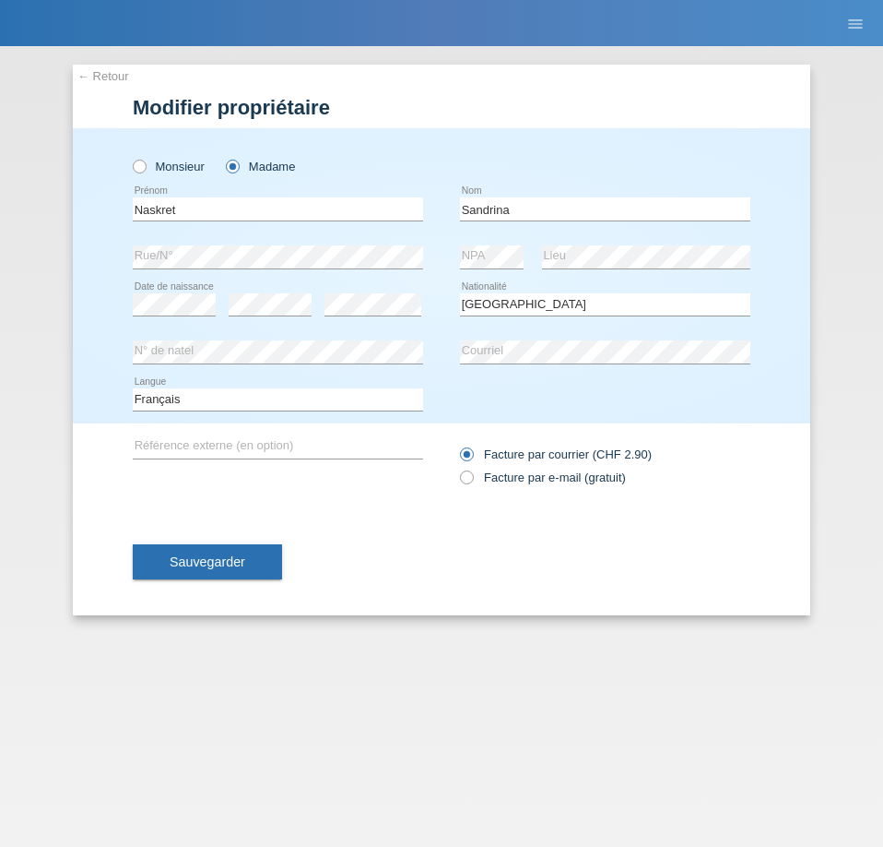
select select "CH"
click at [213, 566] on span "Sauvegarder" at bounding box center [208, 561] width 76 height 15
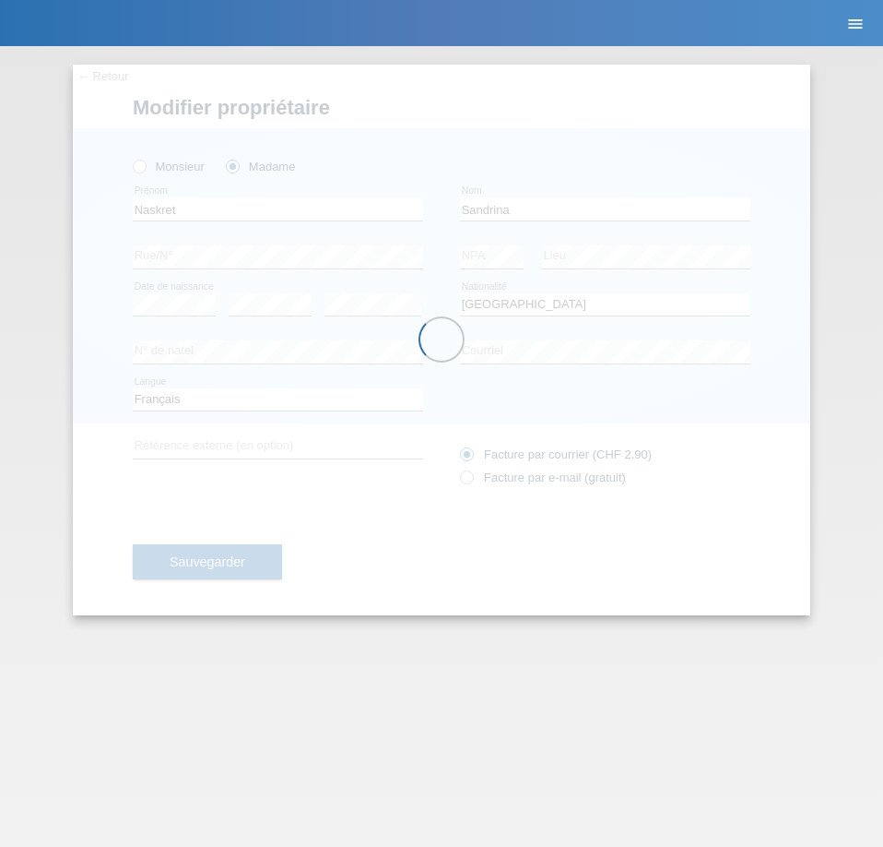
click at [862, 16] on icon "menu" at bounding box center [856, 24] width 18 height 18
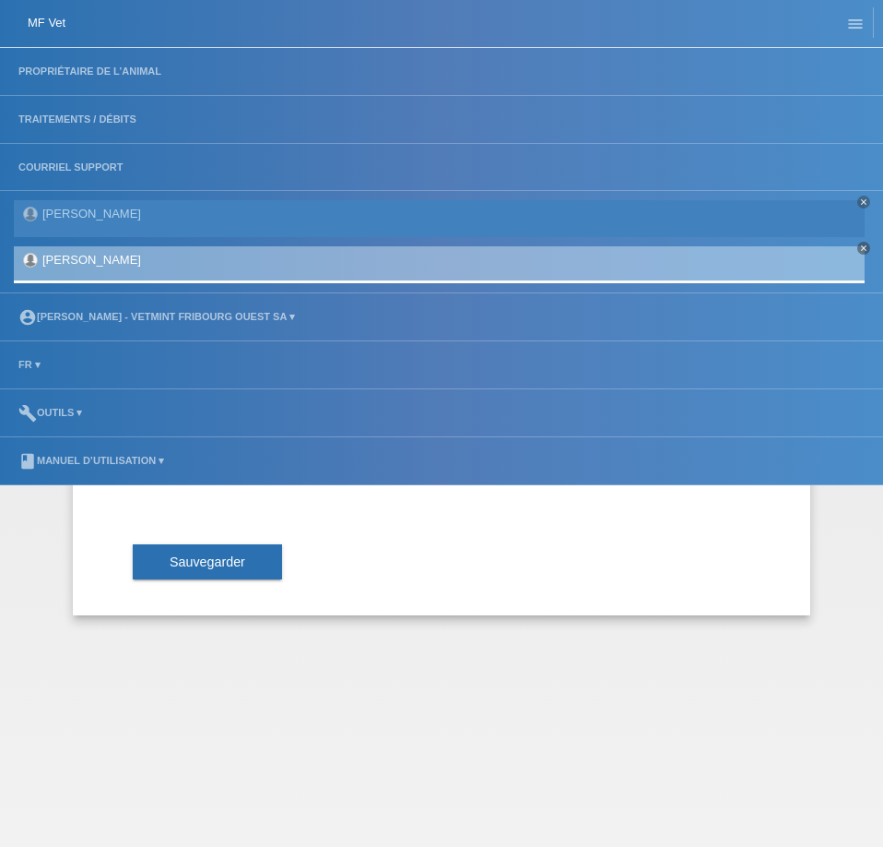
click at [62, 681] on div "← Retour Modifier propriétaire Monsieur Madame Naskret error C" at bounding box center [441, 446] width 883 height 800
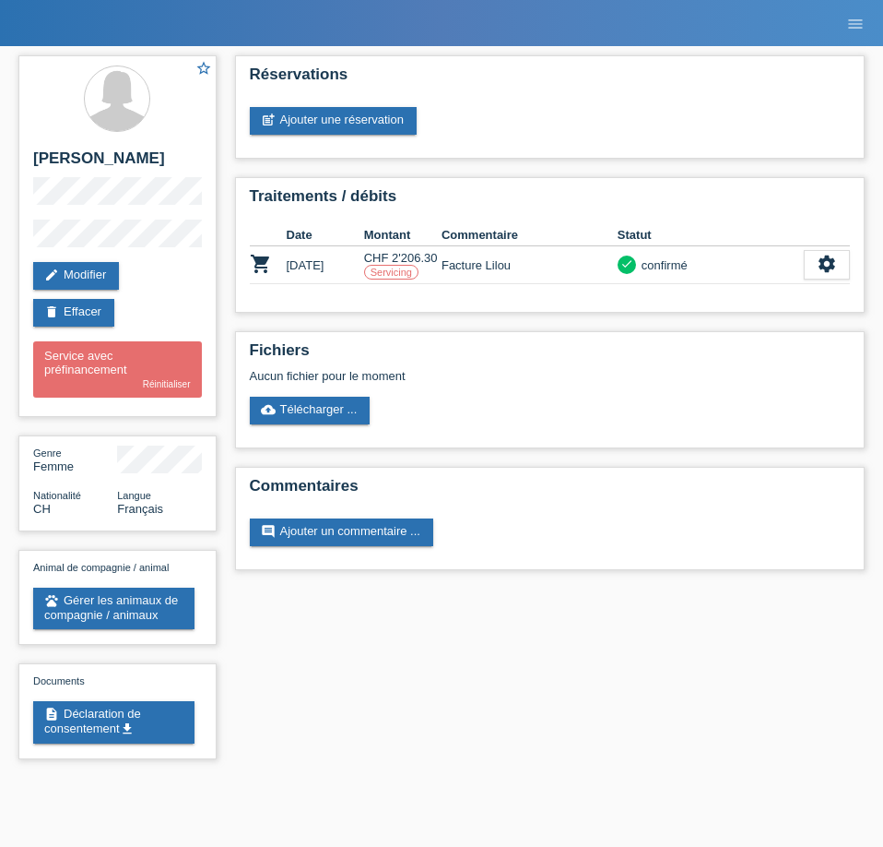
click at [89, 580] on div "Animal de compagnie / animal pets Gérer les animaux de compagnie / animaux" at bounding box center [117, 594] width 169 height 69
click at [858, 26] on icon "menu" at bounding box center [856, 24] width 18 height 18
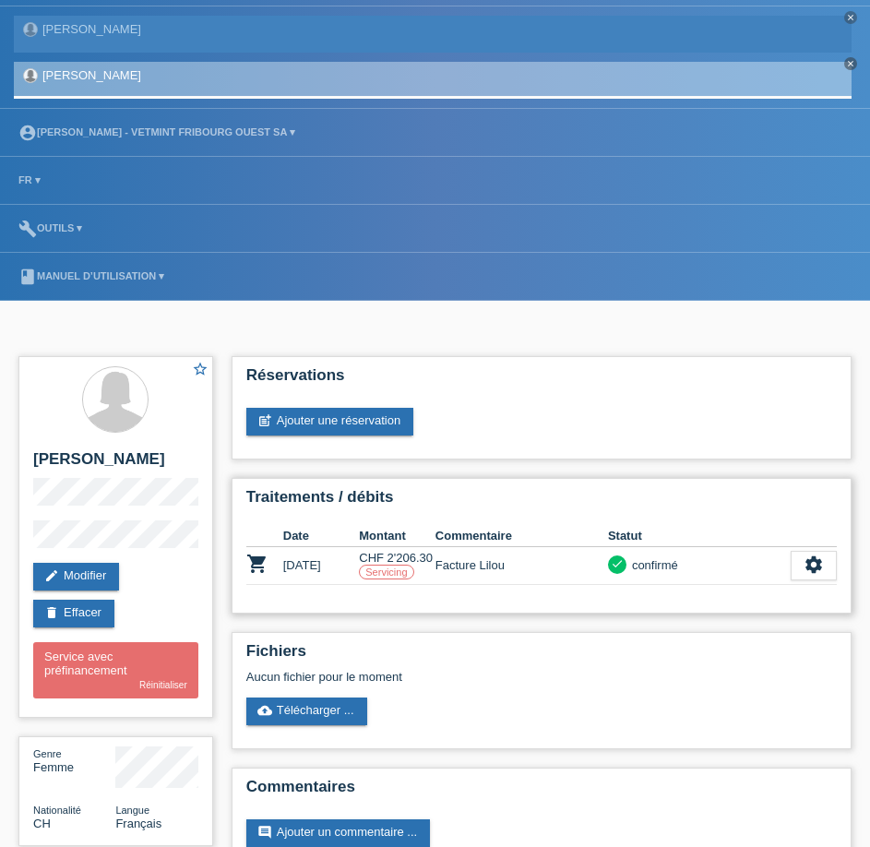
scroll to position [430, 0]
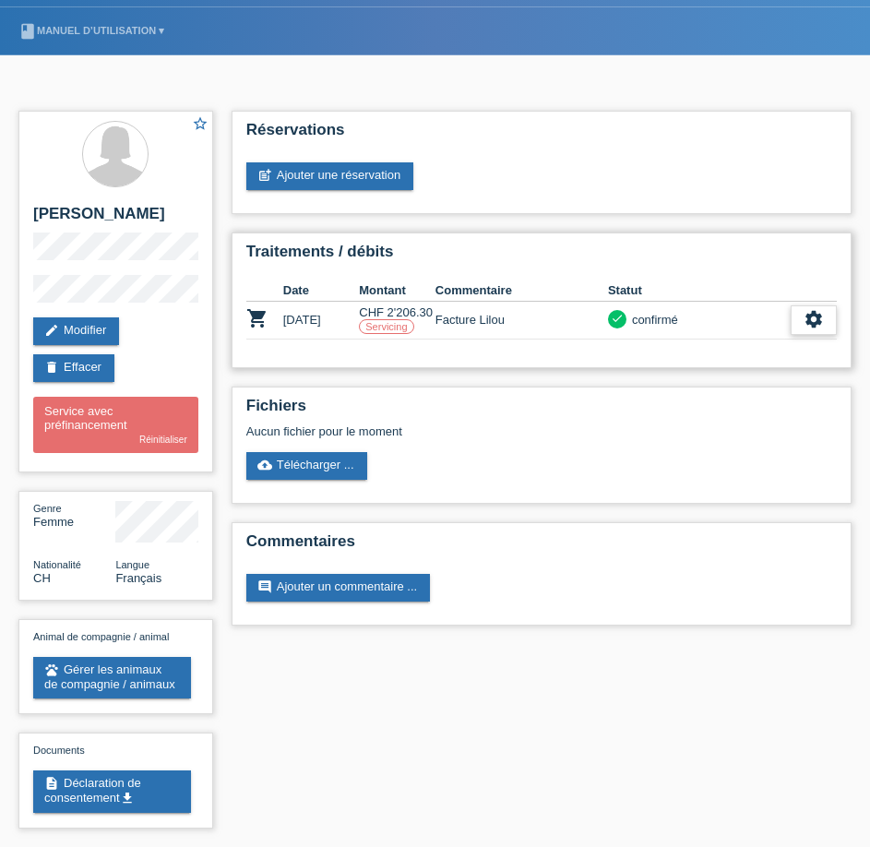
click at [814, 318] on icon "settings" at bounding box center [813, 319] width 20 height 20
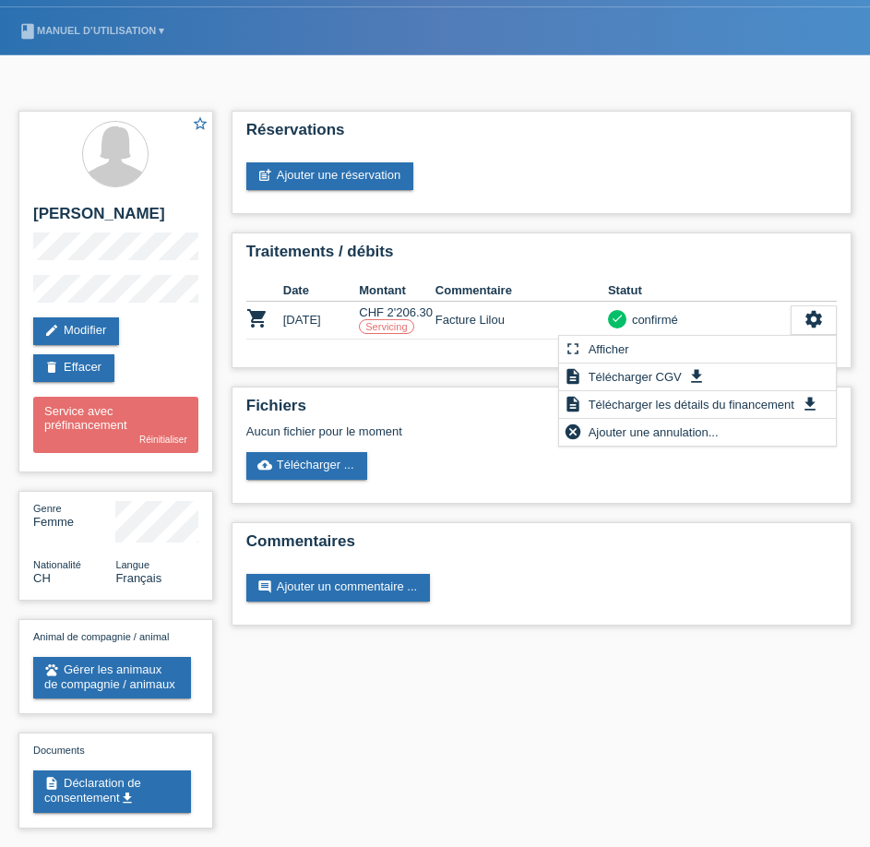
click at [454, 681] on div "star_border [PERSON_NAME] edit Modifier delete Effacer Service avec préfinancem…" at bounding box center [434, 473] width 851 height 745
click at [811, 314] on icon "settings" at bounding box center [813, 319] width 20 height 20
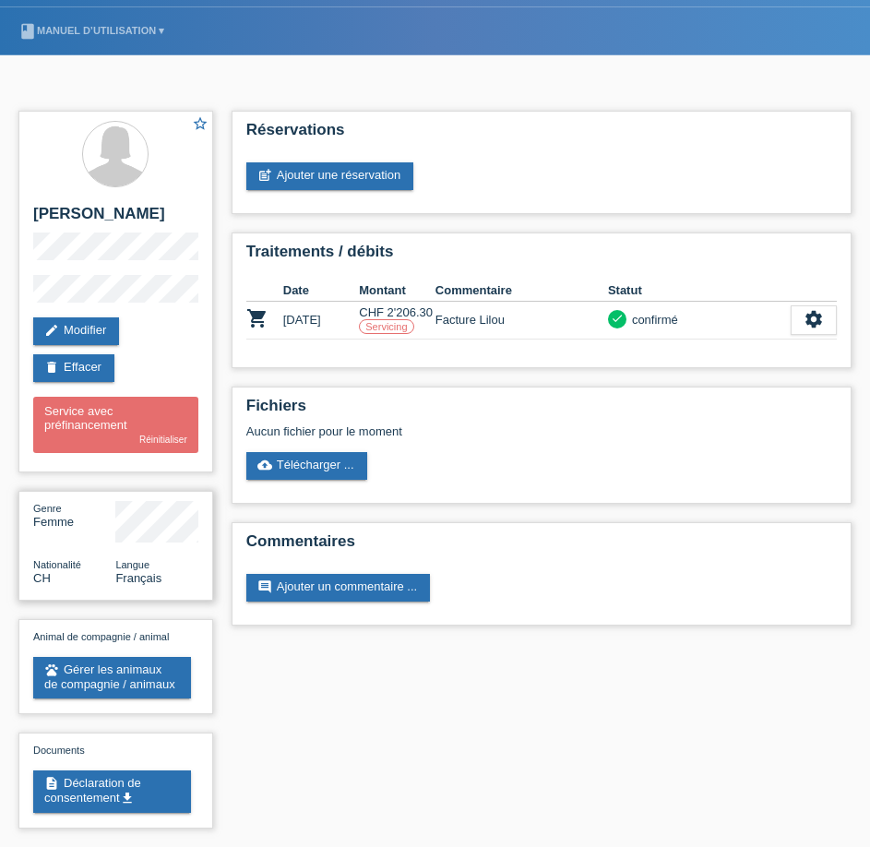
click at [142, 574] on span "Français" at bounding box center [138, 578] width 46 height 14
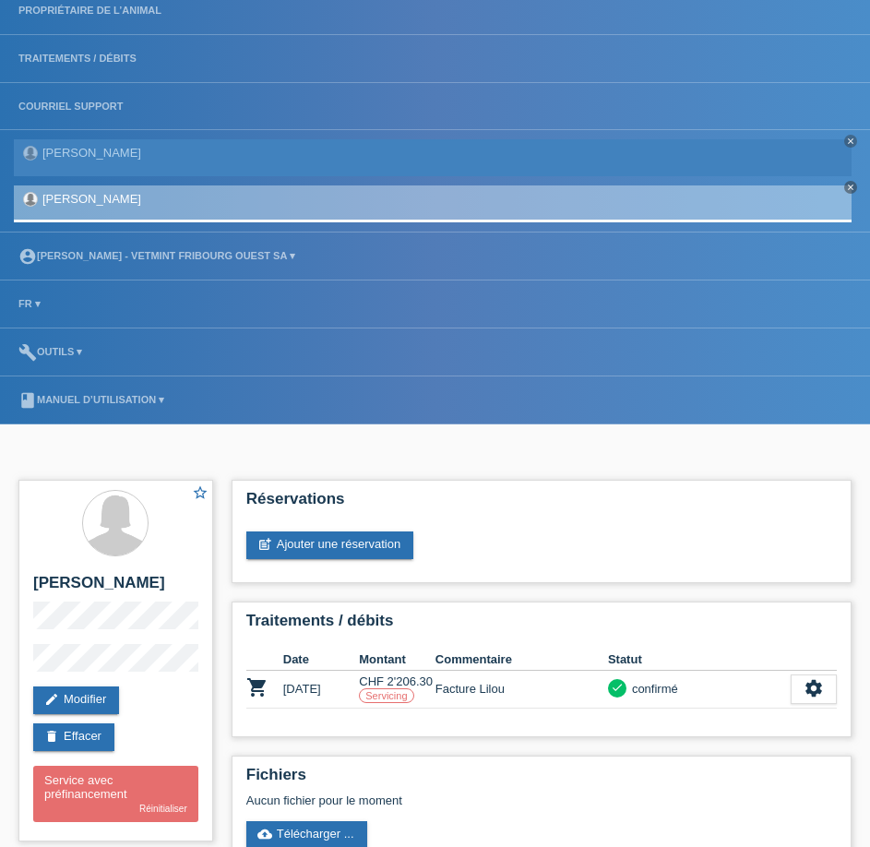
scroll to position [0, 0]
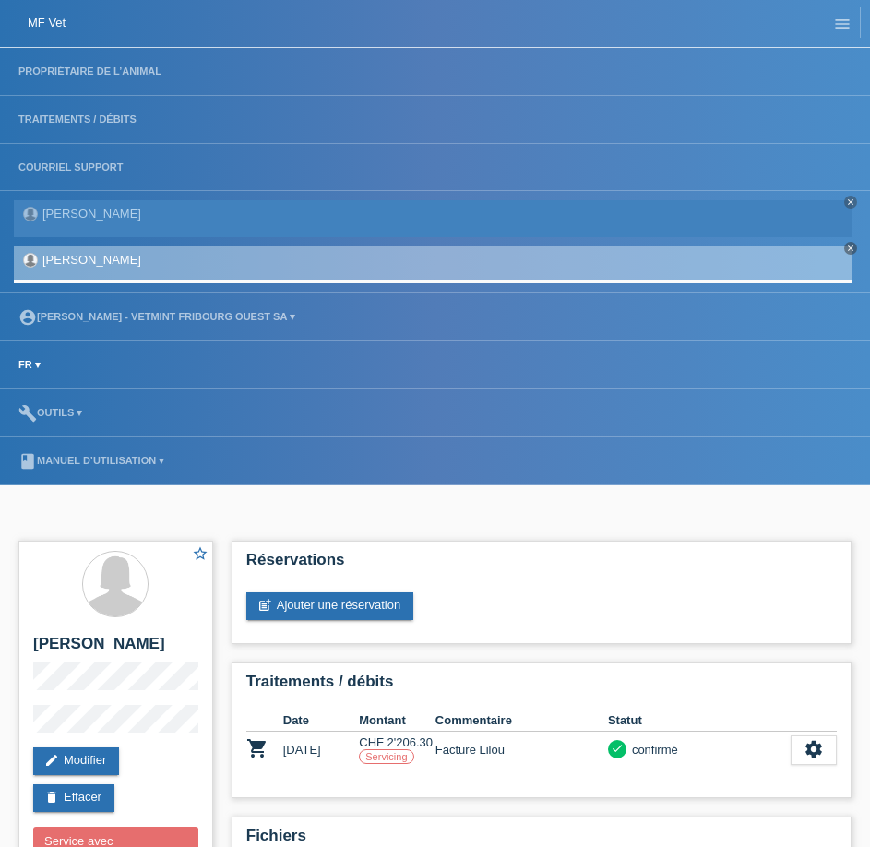
click at [30, 365] on link "FR ▾" at bounding box center [29, 364] width 41 height 11
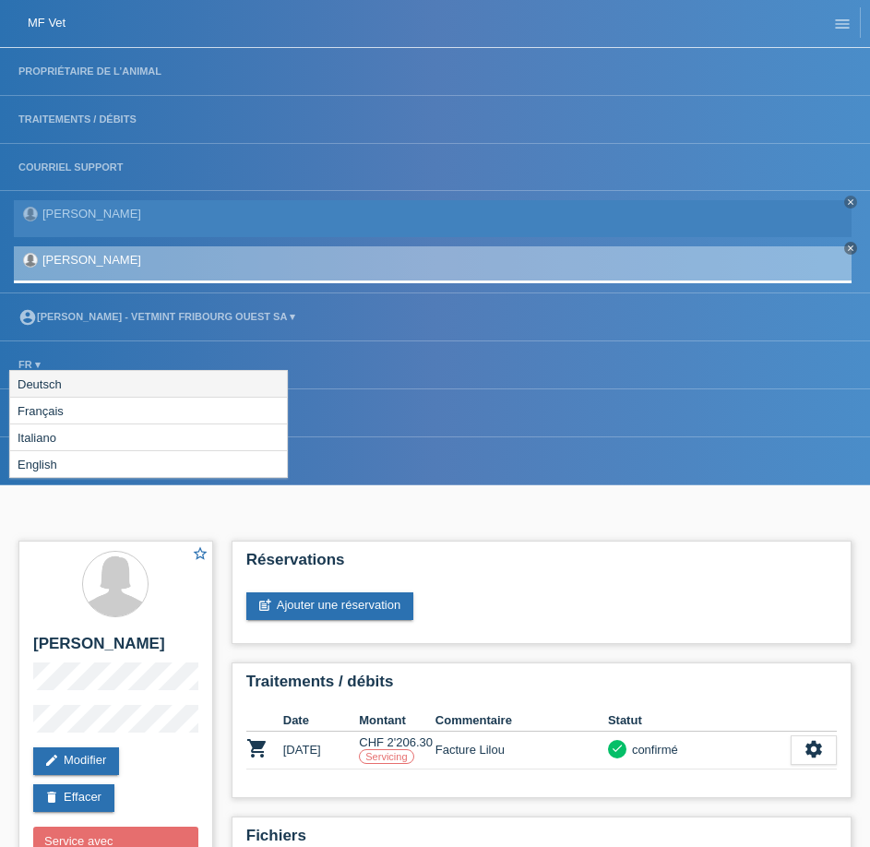
click at [60, 385] on span "Deutsch" at bounding box center [40, 384] width 50 height 22
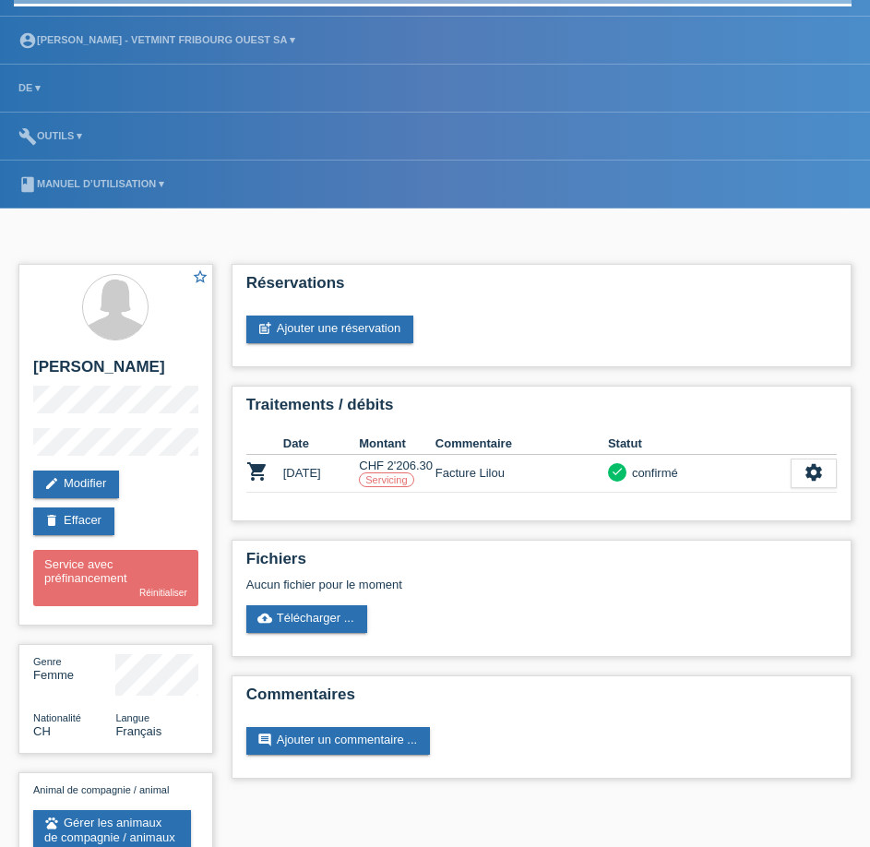
scroll to position [430, 0]
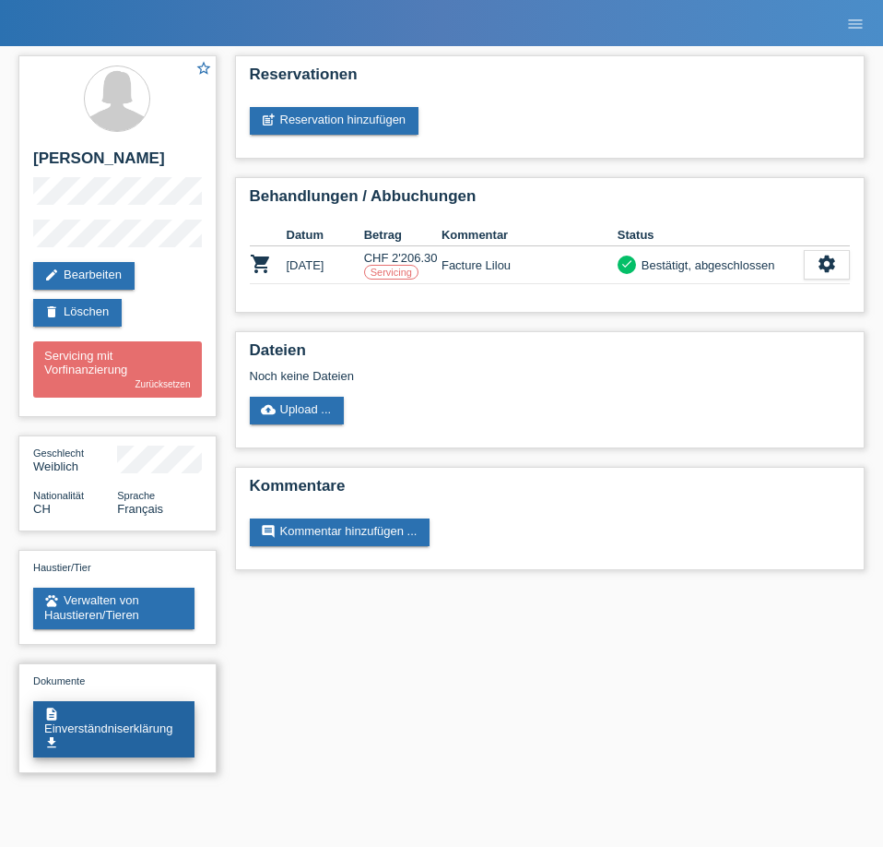
click at [105, 725] on link "description Einverständniserklärung get_app" at bounding box center [113, 729] width 161 height 56
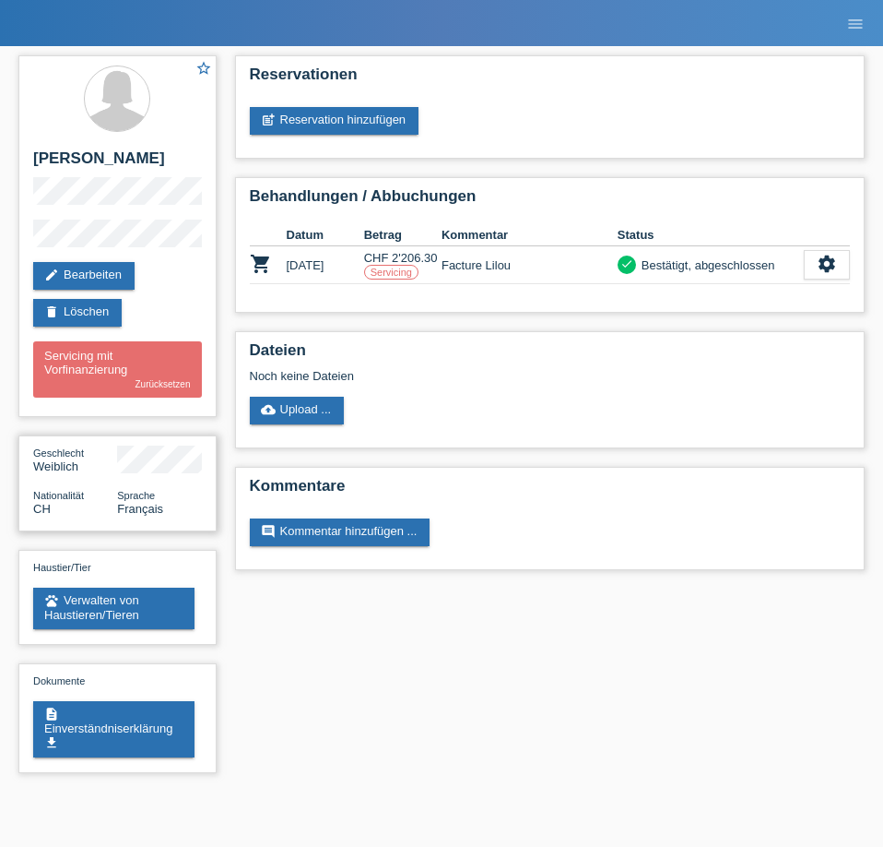
click at [112, 491] on div "Nationalität CH" at bounding box center [75, 502] width 84 height 28
click at [113, 491] on div "Nationalität CH" at bounding box center [75, 502] width 84 height 28
click at [148, 502] on span "Français" at bounding box center [140, 509] width 46 height 14
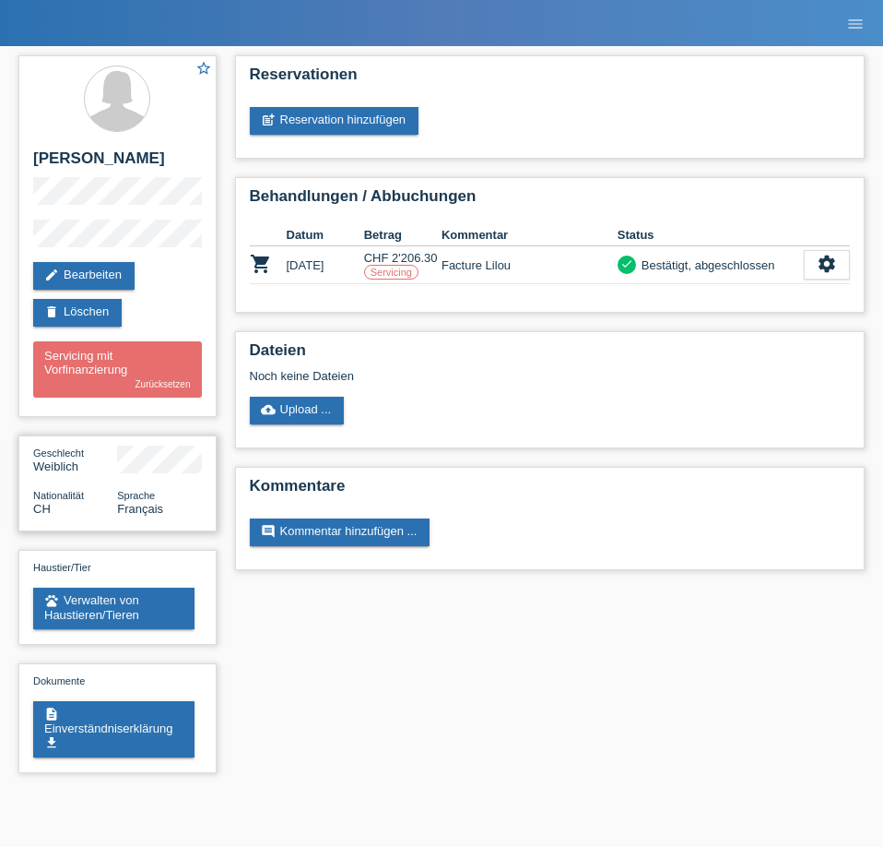
click at [145, 491] on span "Sprache" at bounding box center [136, 495] width 38 height 11
click at [851, 19] on icon "menu" at bounding box center [856, 24] width 18 height 18
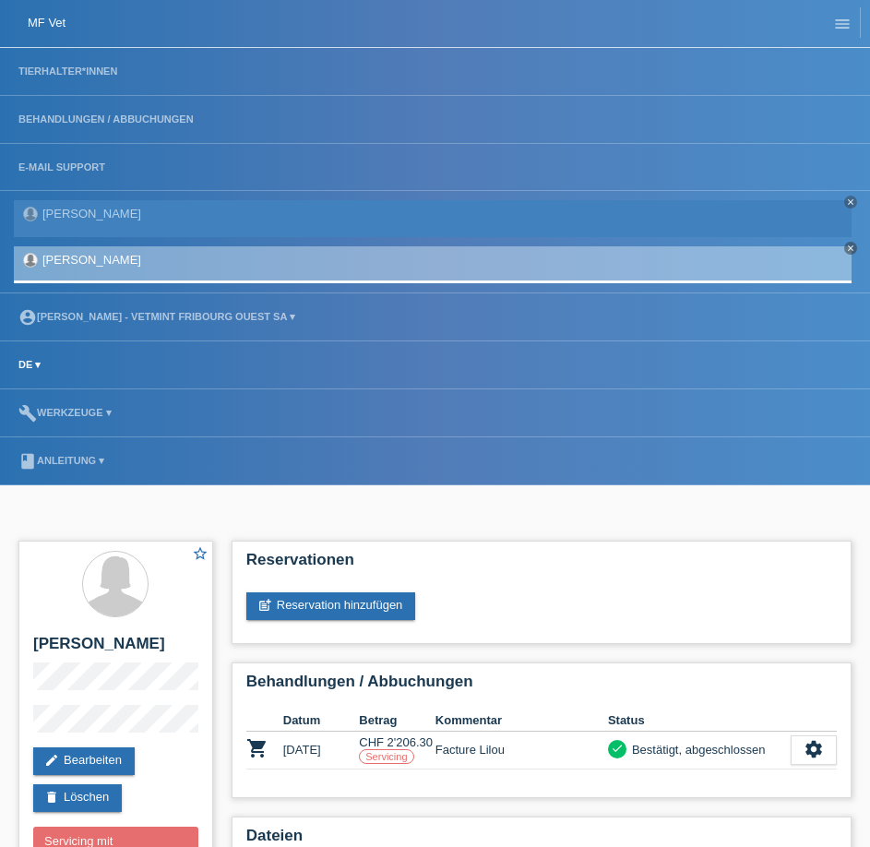
click at [38, 367] on link "DE ▾" at bounding box center [29, 364] width 41 height 11
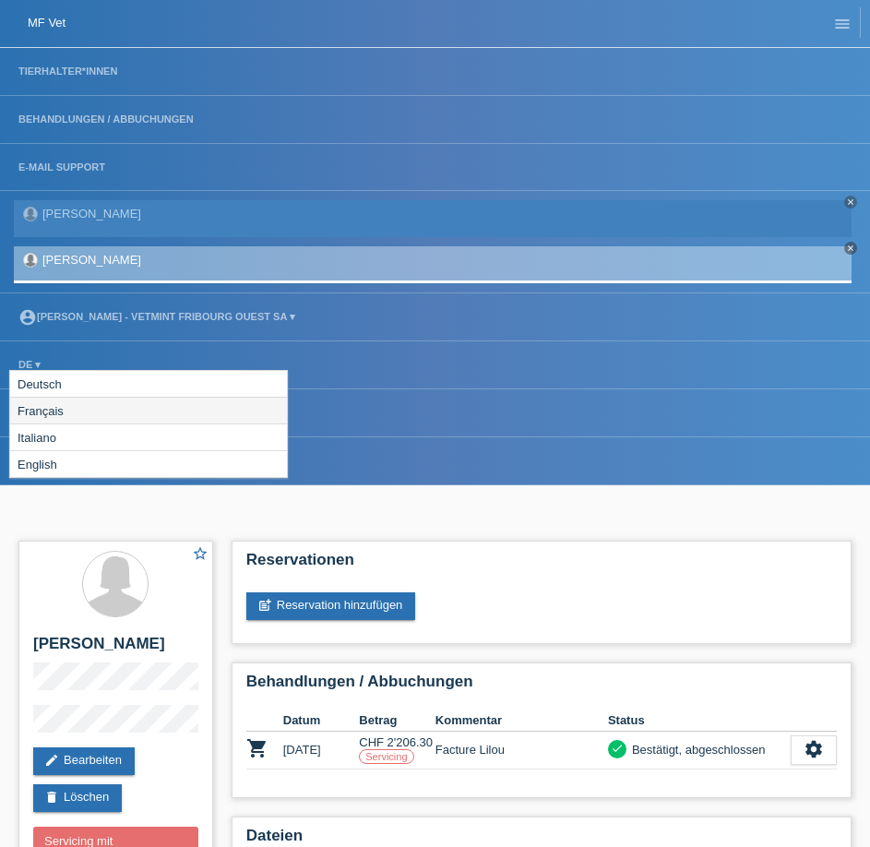
click at [55, 412] on span "Français" at bounding box center [41, 410] width 52 height 22
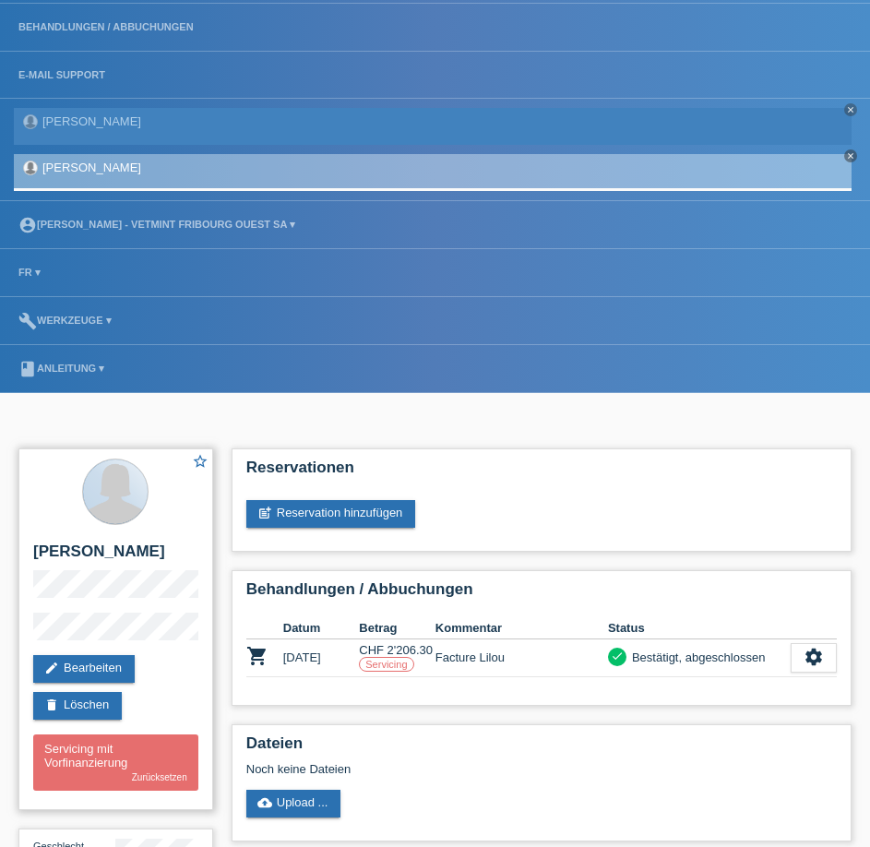
scroll to position [430, 0]
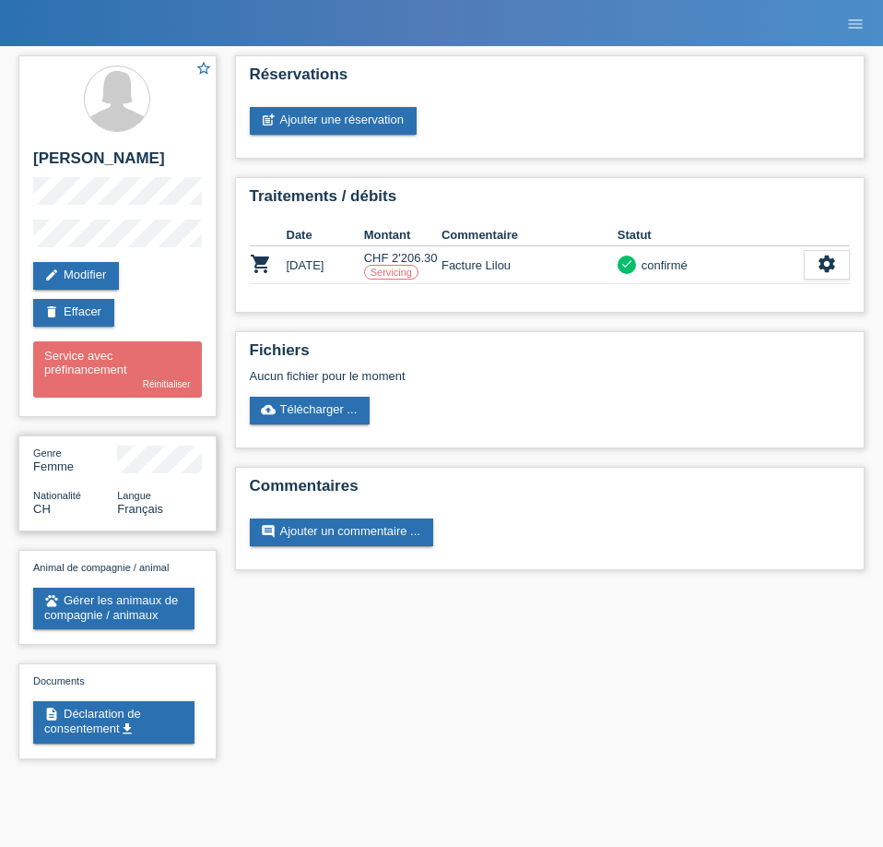
click at [130, 502] on span "Français" at bounding box center [140, 509] width 46 height 14
click at [33, 450] on span "Genre" at bounding box center [47, 452] width 29 height 11
click at [89, 273] on link "edit Modifier" at bounding box center [76, 276] width 86 height 28
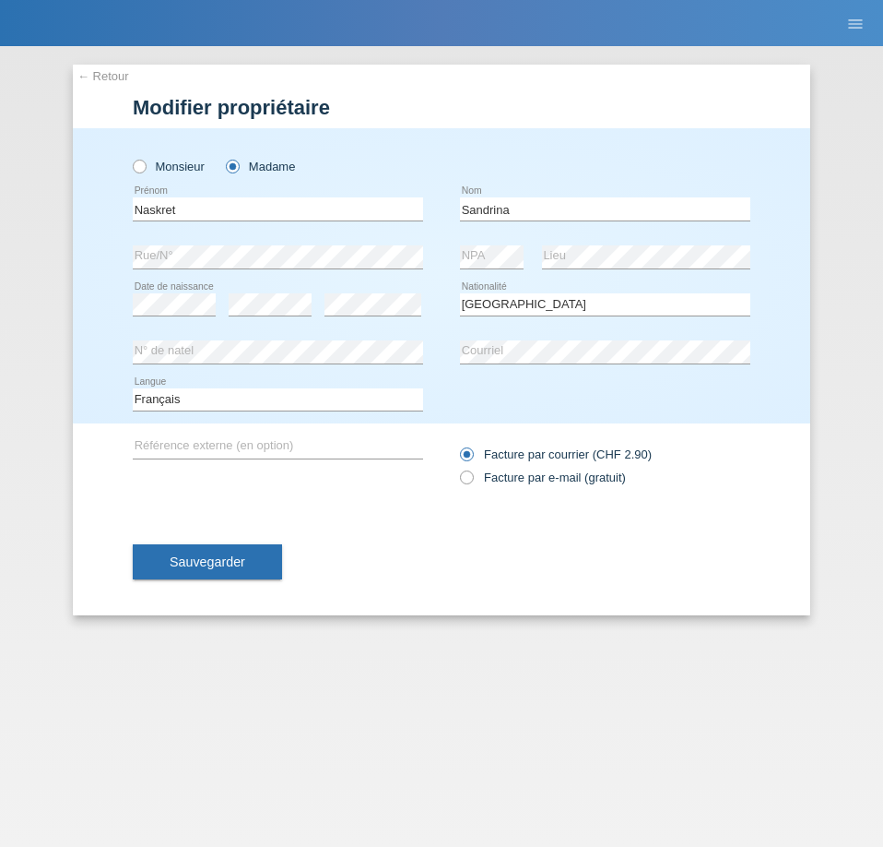
select select "CH"
click at [93, 71] on link "← Retour" at bounding box center [103, 76] width 52 height 14
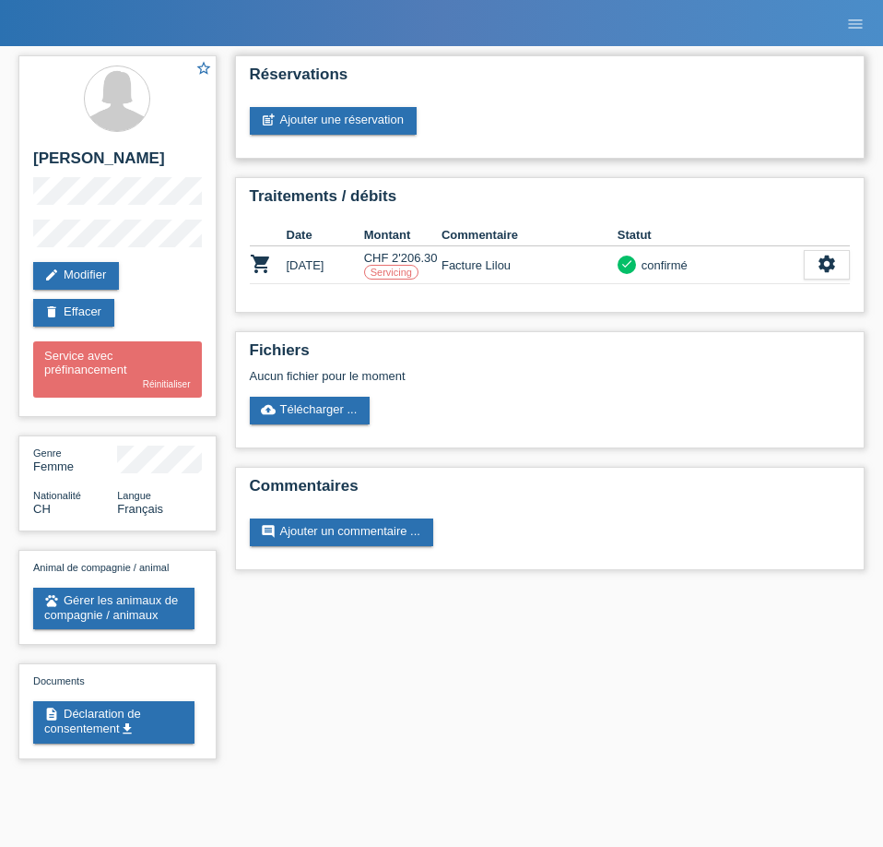
click at [479, 112] on div "post_add Ajouter une réservation" at bounding box center [550, 121] width 601 height 28
click at [133, 384] on div "Réinitialiser" at bounding box center [117, 383] width 147 height 14
click at [155, 384] on link "Réinitialiser" at bounding box center [167, 384] width 48 height 10
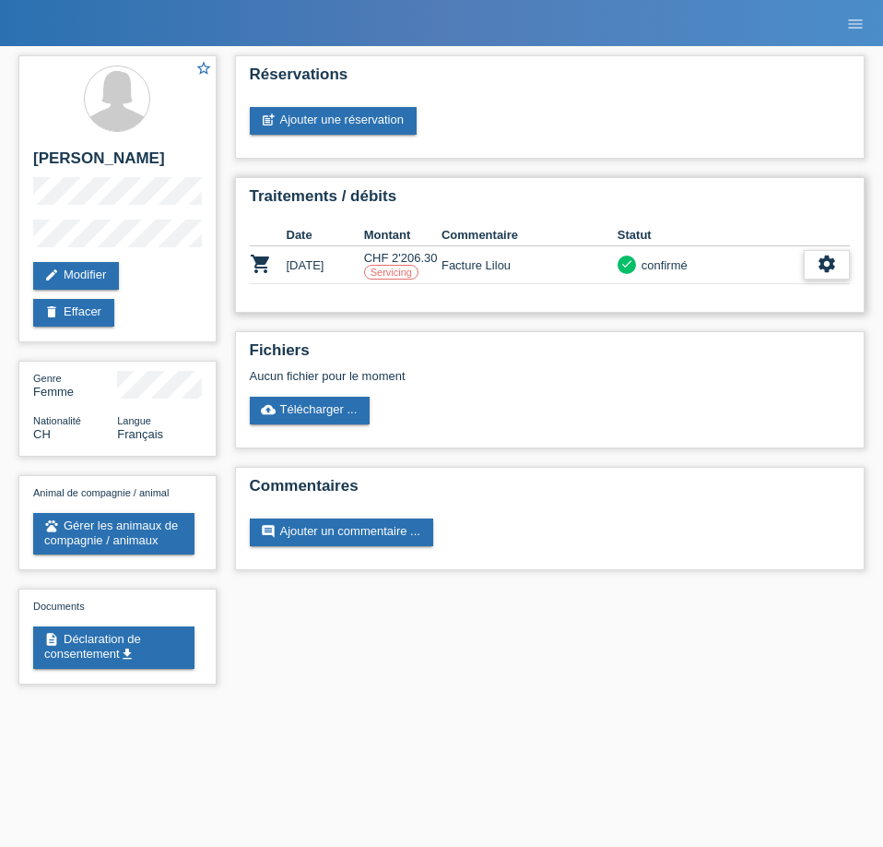
click at [821, 263] on icon "settings" at bounding box center [827, 264] width 20 height 20
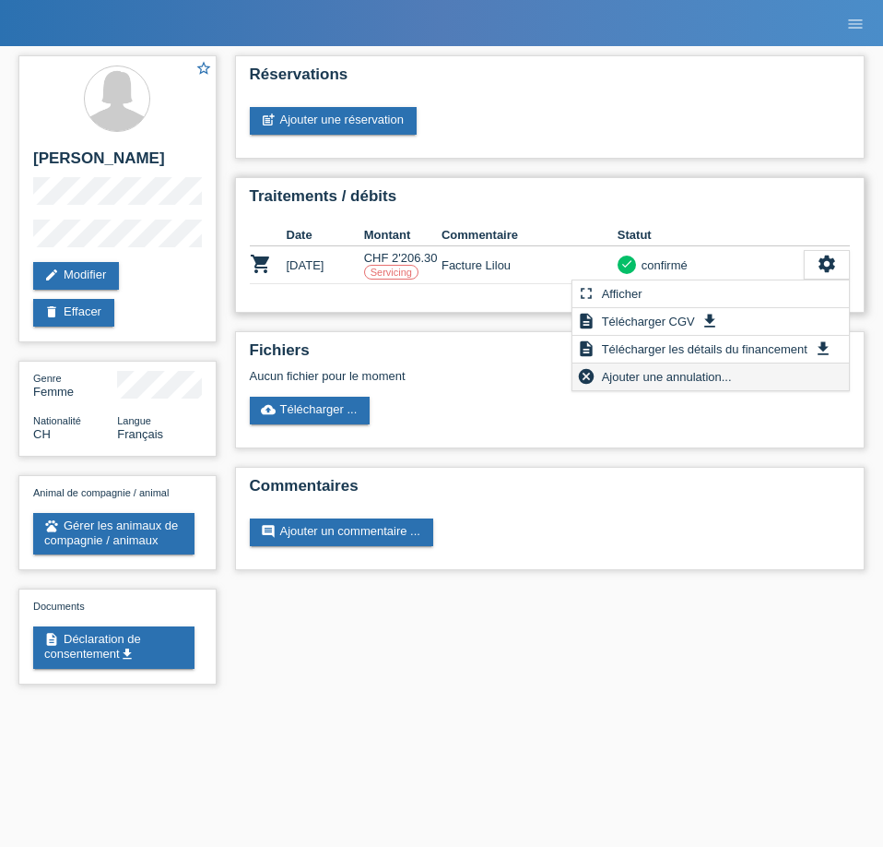
click at [641, 374] on span "Ajouter une annulation..." at bounding box center [667, 376] width 136 height 22
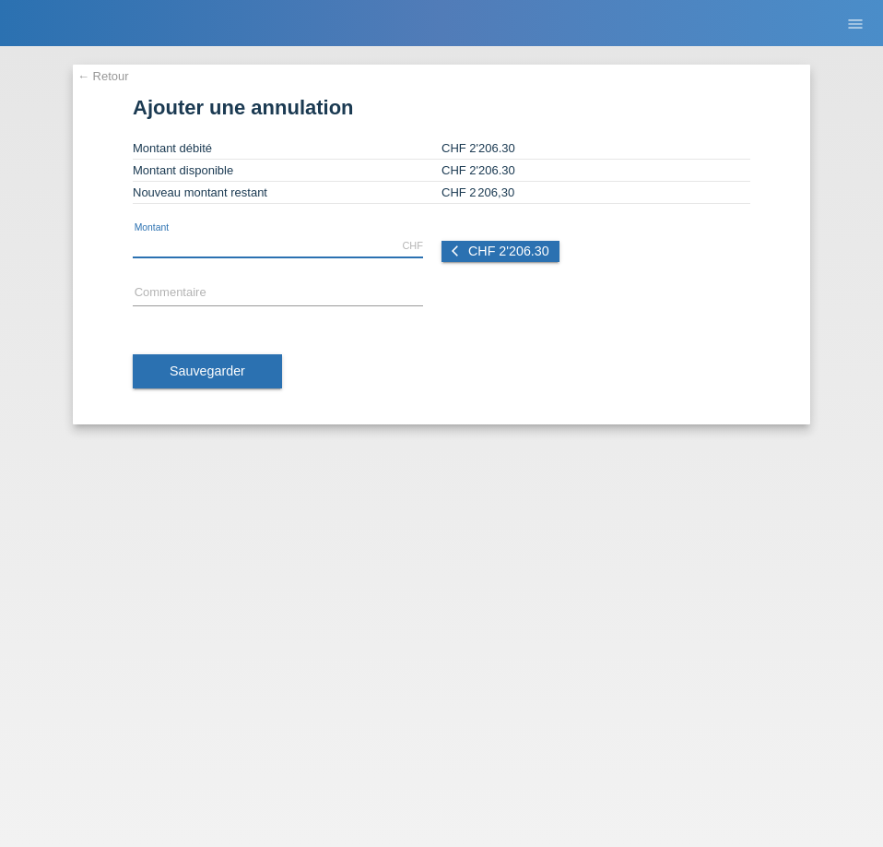
click at [298, 254] on input "text" at bounding box center [278, 245] width 290 height 23
click at [179, 239] on input "2300" at bounding box center [278, 245] width 290 height 23
drag, startPoint x: 188, startPoint y: 241, endPoint x: 34, endPoint y: 235, distance: 154.1
click at [35, 235] on div "← Retour Ajouter une annulation Montant débité CHF 2'206.30 Montant disponible …" at bounding box center [441, 446] width 883 height 800
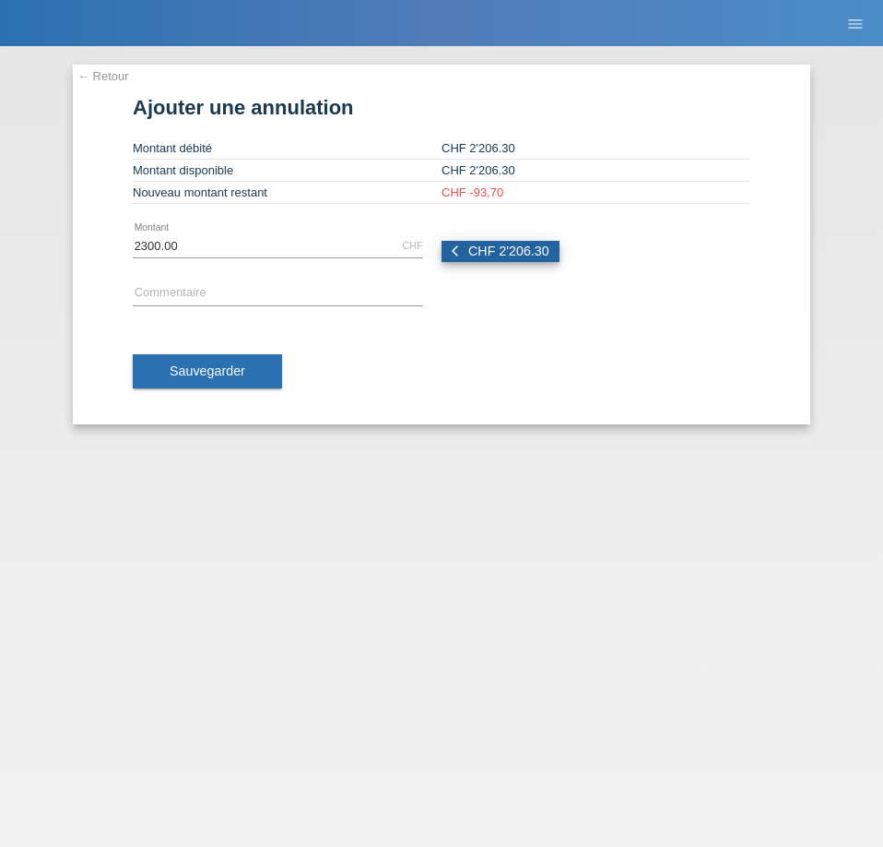
click at [535, 250] on span "CHF 2'206.30" at bounding box center [508, 250] width 81 height 15
type input "2206.30"
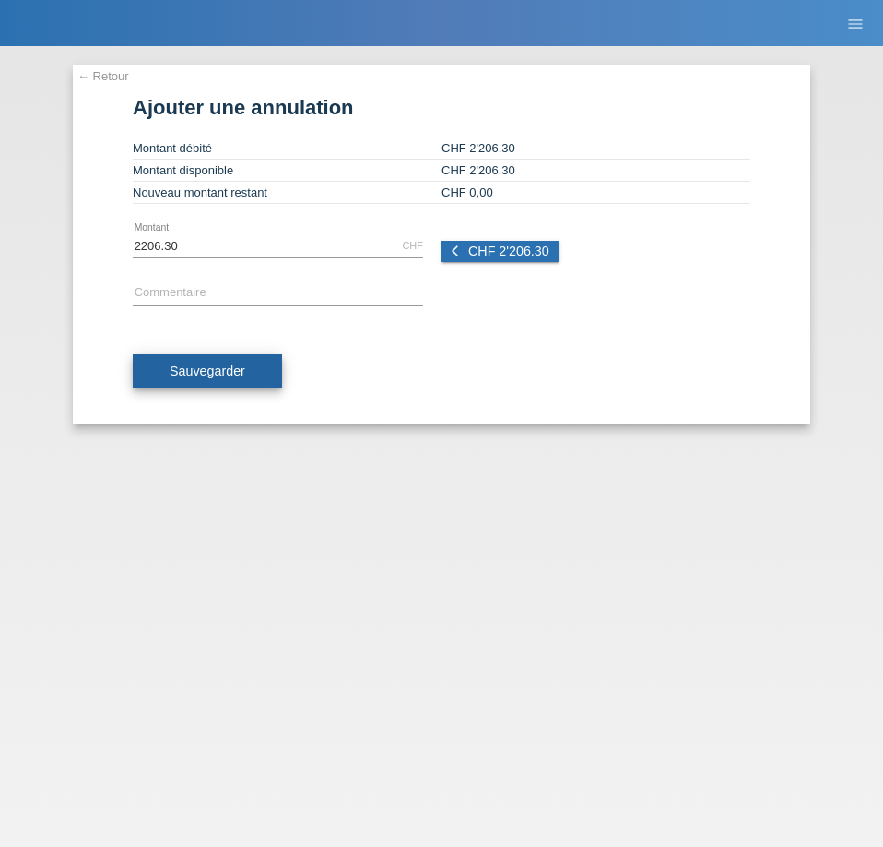
click at [218, 373] on span "Sauvegarder" at bounding box center [208, 370] width 76 height 15
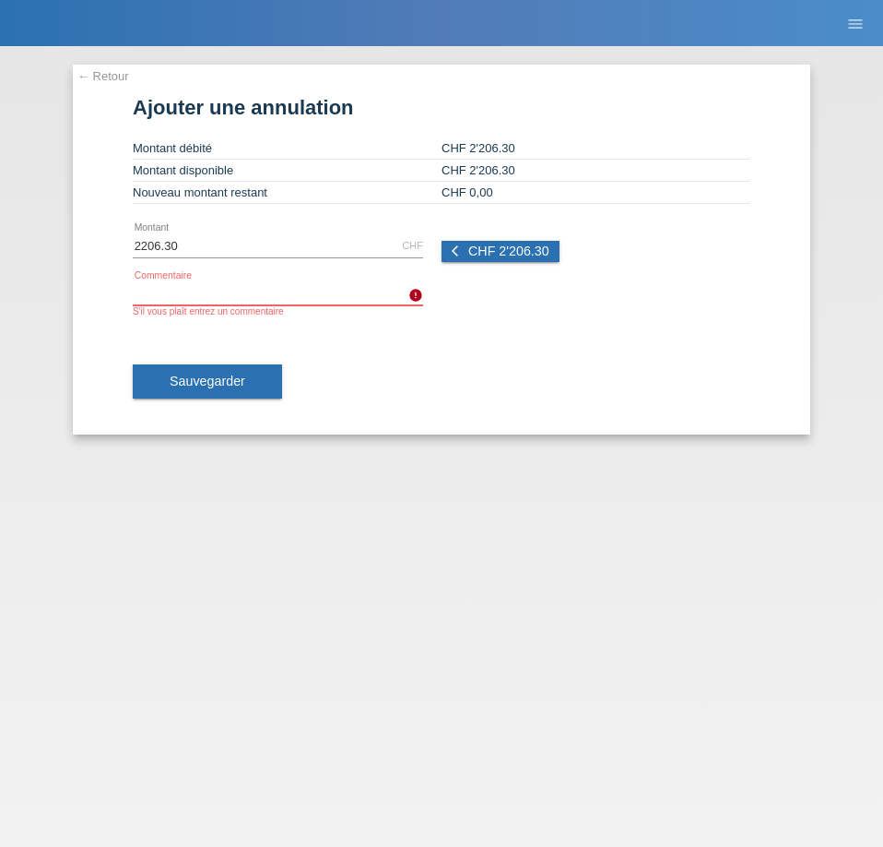
click at [257, 282] on input "text" at bounding box center [278, 293] width 290 height 23
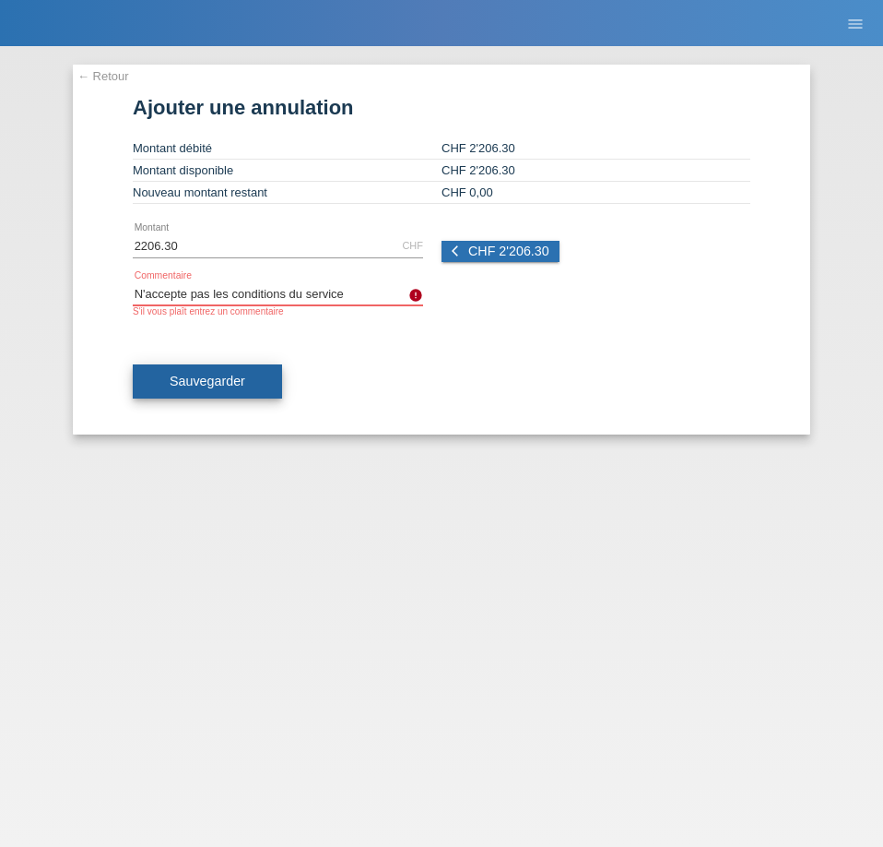
type input "N'accepte pas les conditions du service"
click at [213, 385] on span "Sauvegarder" at bounding box center [208, 380] width 76 height 15
